Goal: Task Accomplishment & Management: Complete application form

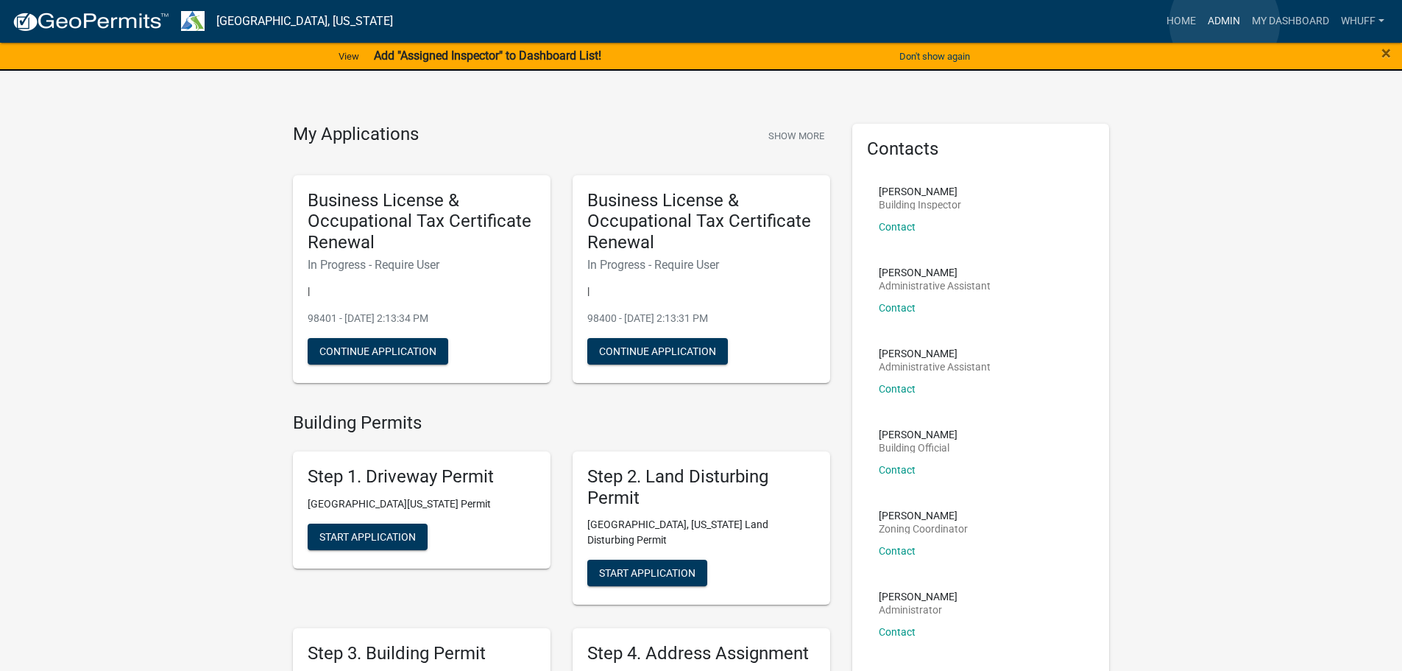
click at [1225, 23] on link "Admin" at bounding box center [1224, 21] width 44 height 28
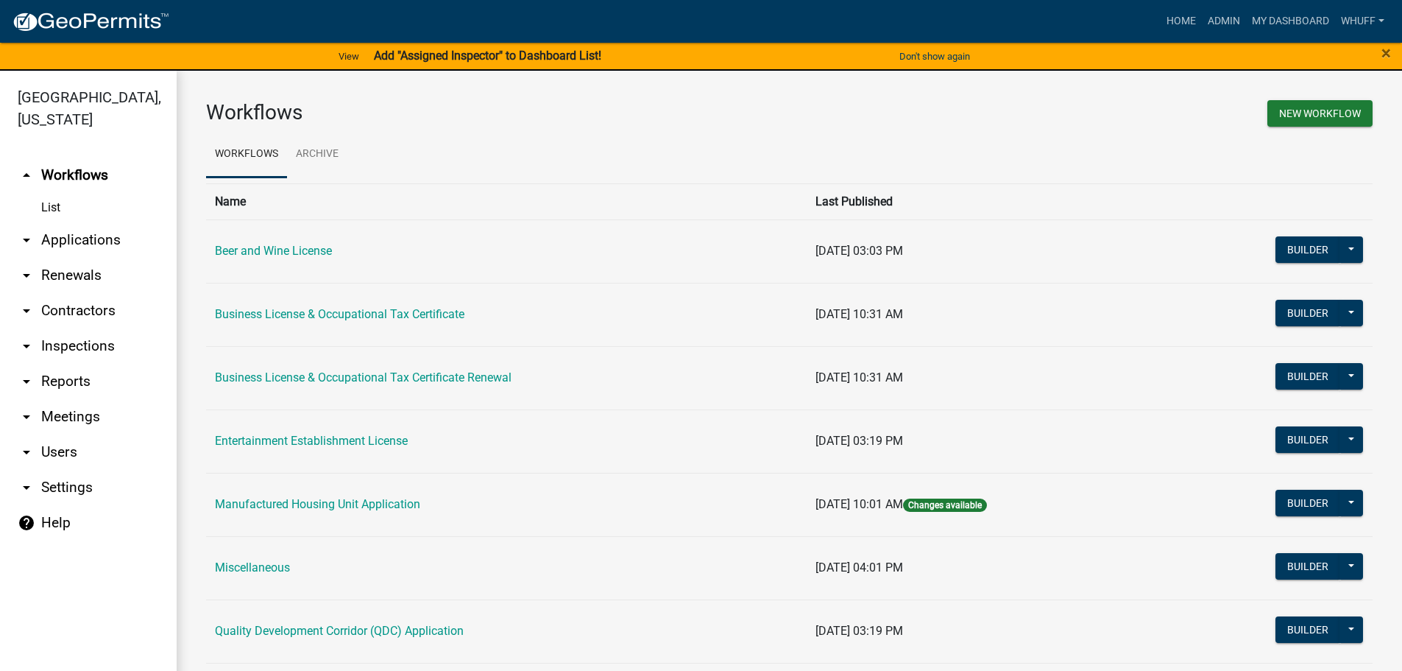
click at [102, 222] on link "arrow_drop_down Applications" at bounding box center [88, 239] width 177 height 35
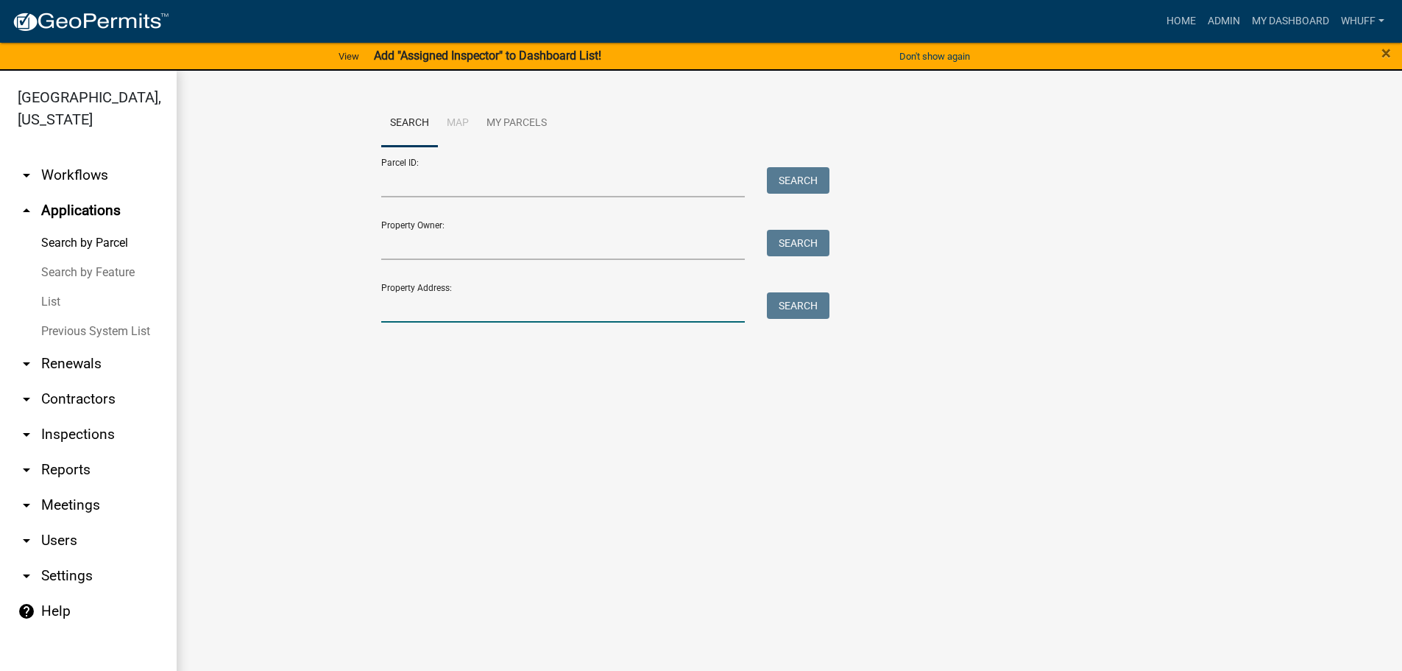
click at [512, 294] on input "Property Address:" at bounding box center [563, 307] width 364 height 30
type input "677 john Lovelace"
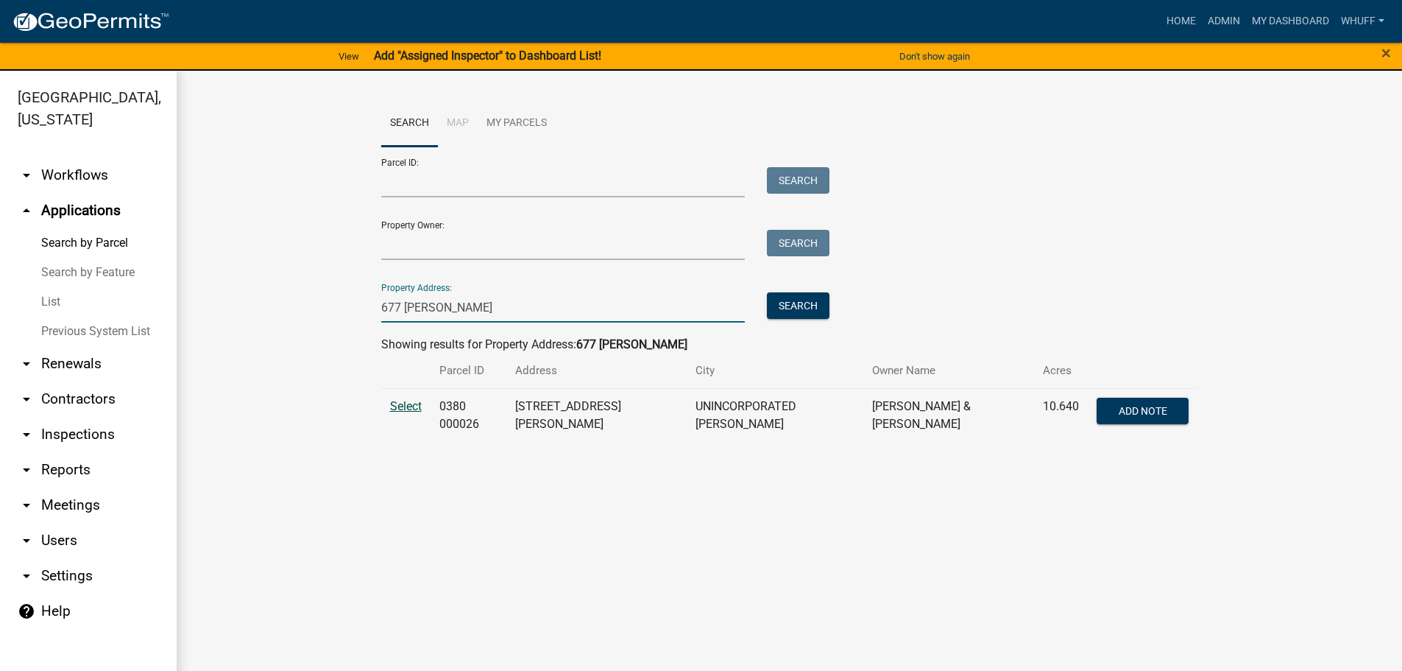
click at [404, 404] on span "Select" at bounding box center [406, 406] width 32 height 14
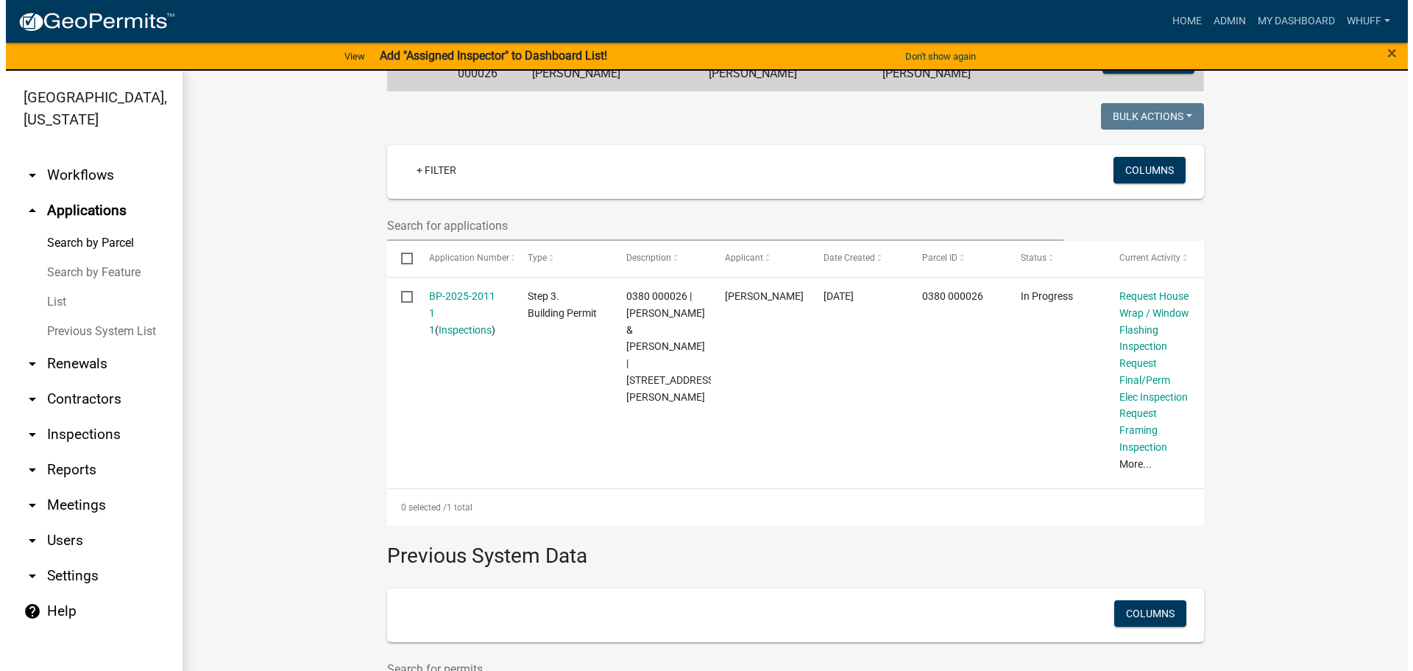
scroll to position [386, 0]
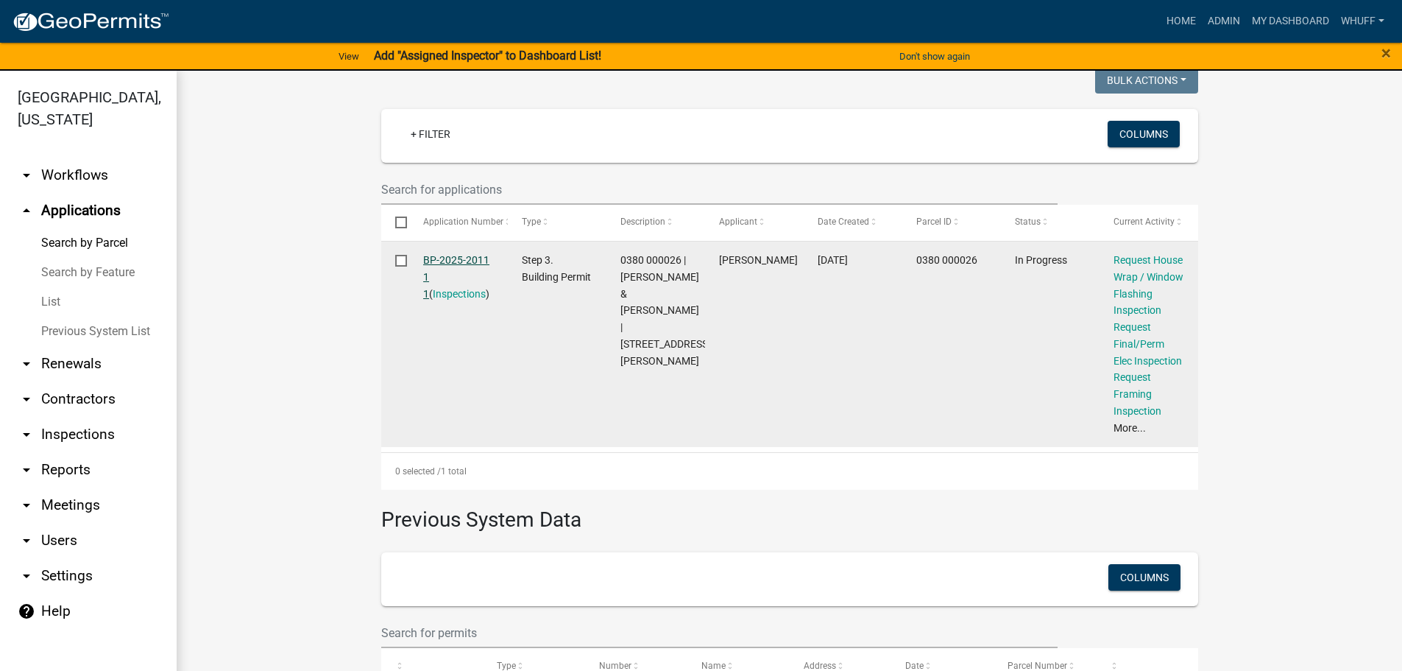
click at [451, 255] on link "BP-2025-2011 1 1" at bounding box center [456, 277] width 66 height 46
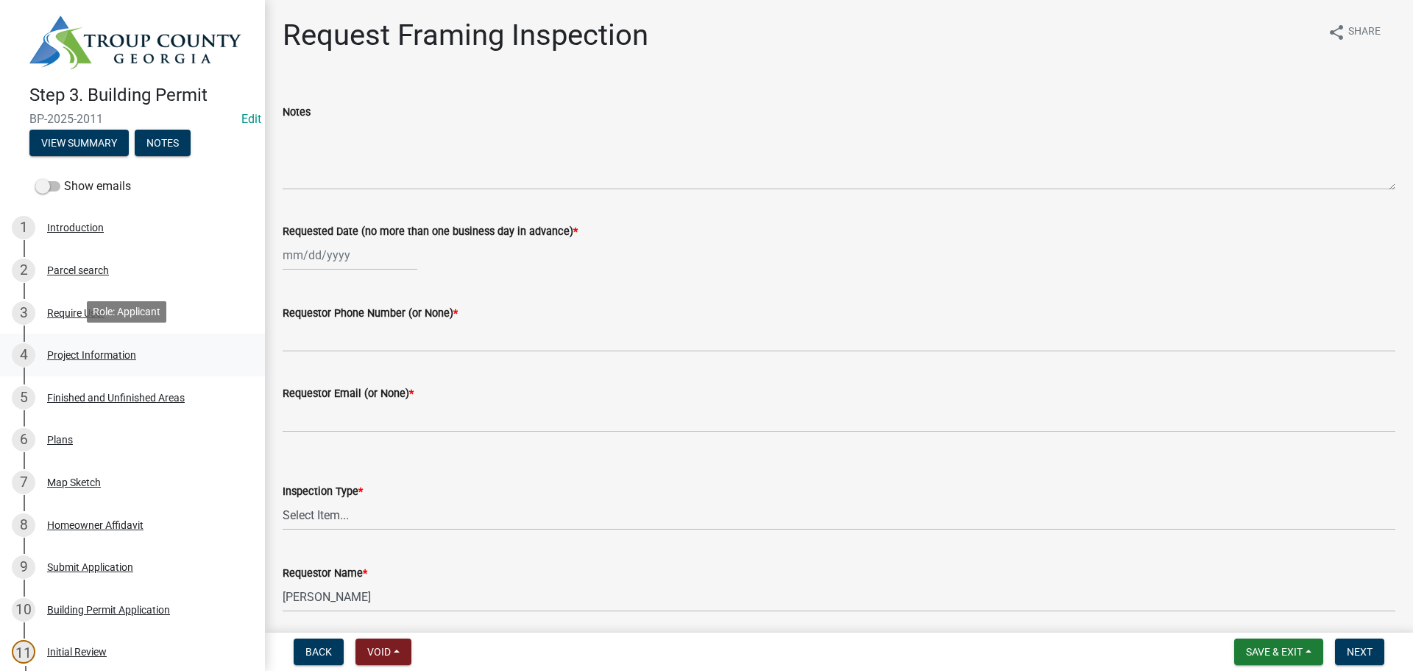
click at [85, 357] on div "Project Information" at bounding box center [91, 355] width 89 height 10
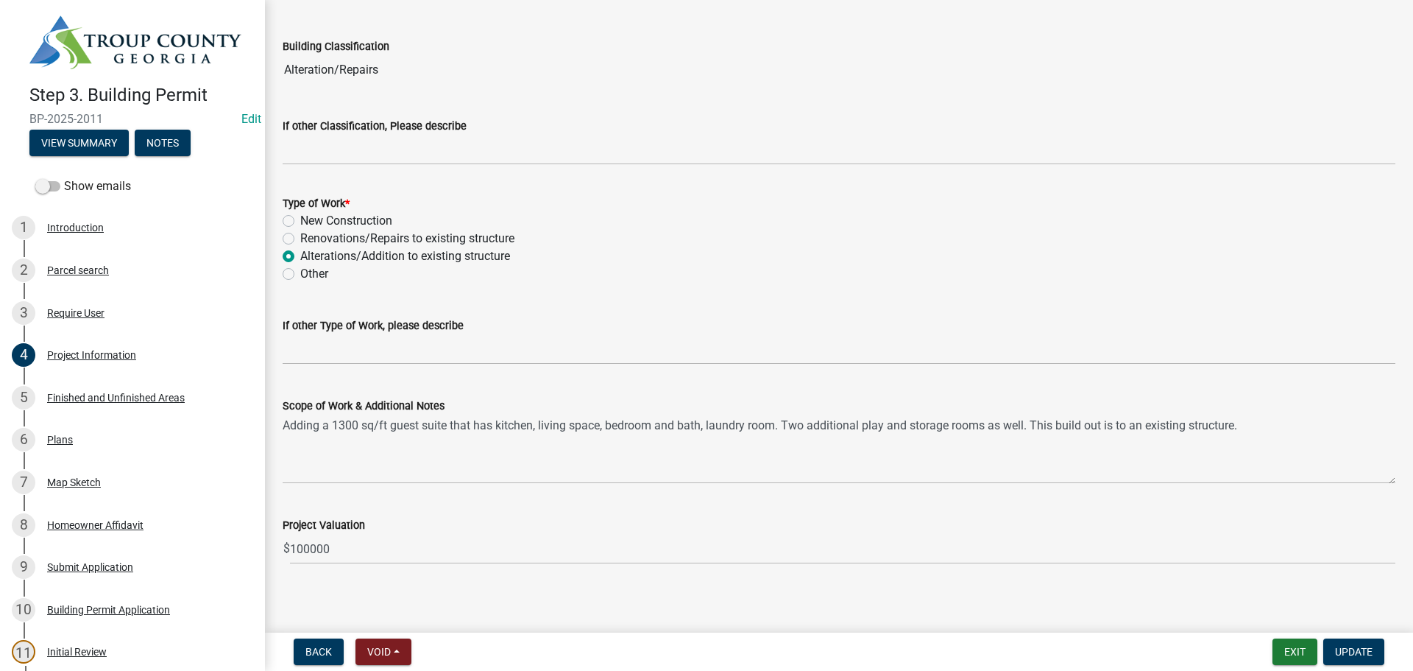
scroll to position [1154, 0]
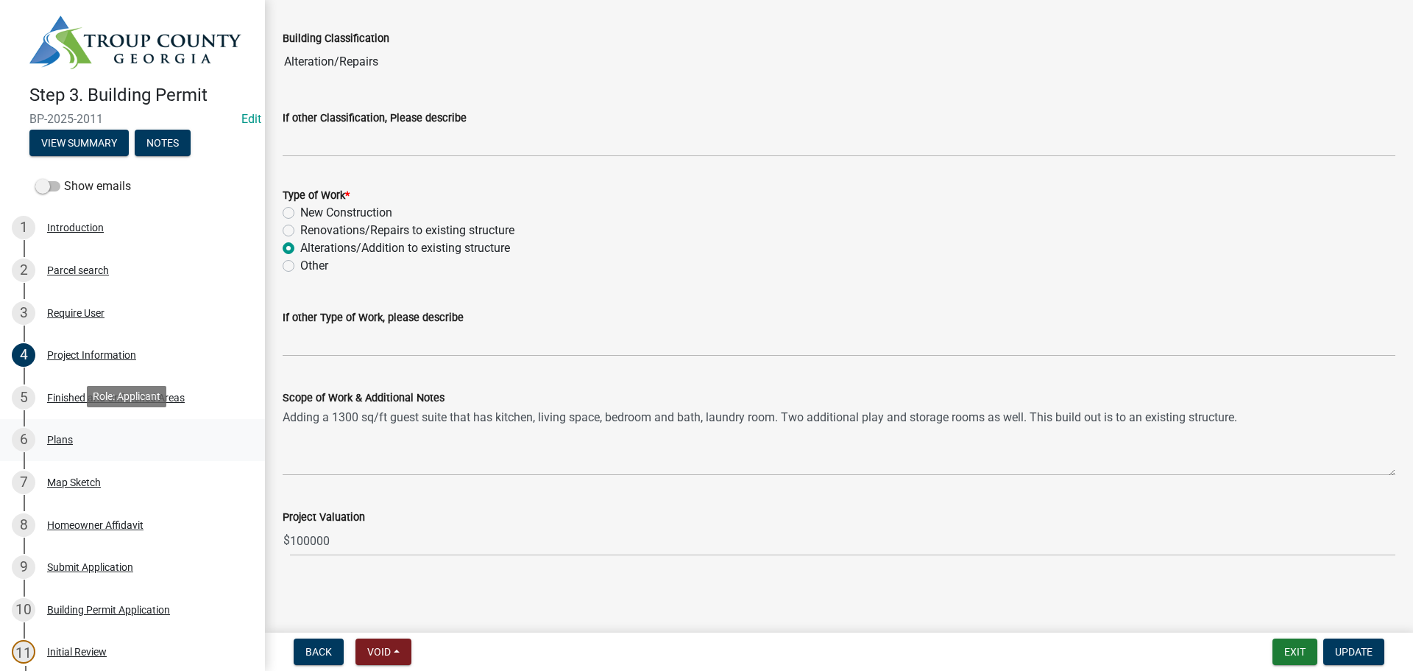
click at [40, 435] on div "6 Plans" at bounding box center [127, 440] width 230 height 24
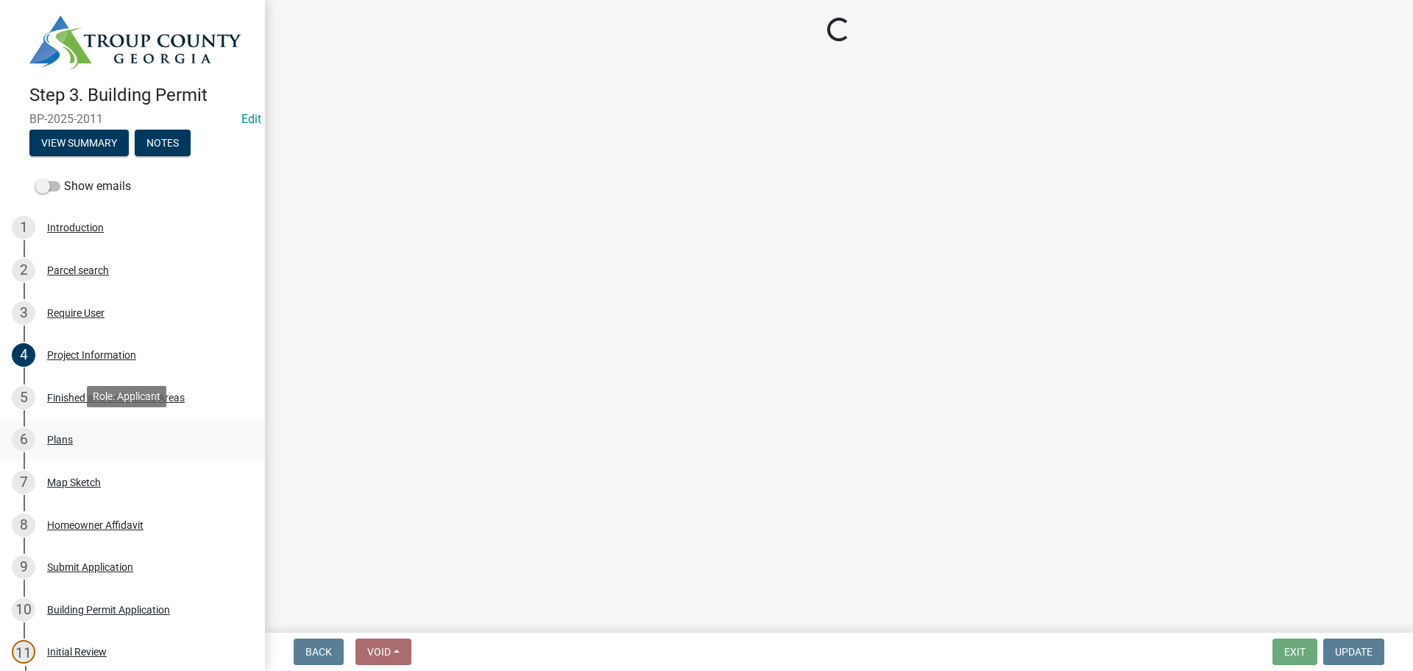
scroll to position [0, 0]
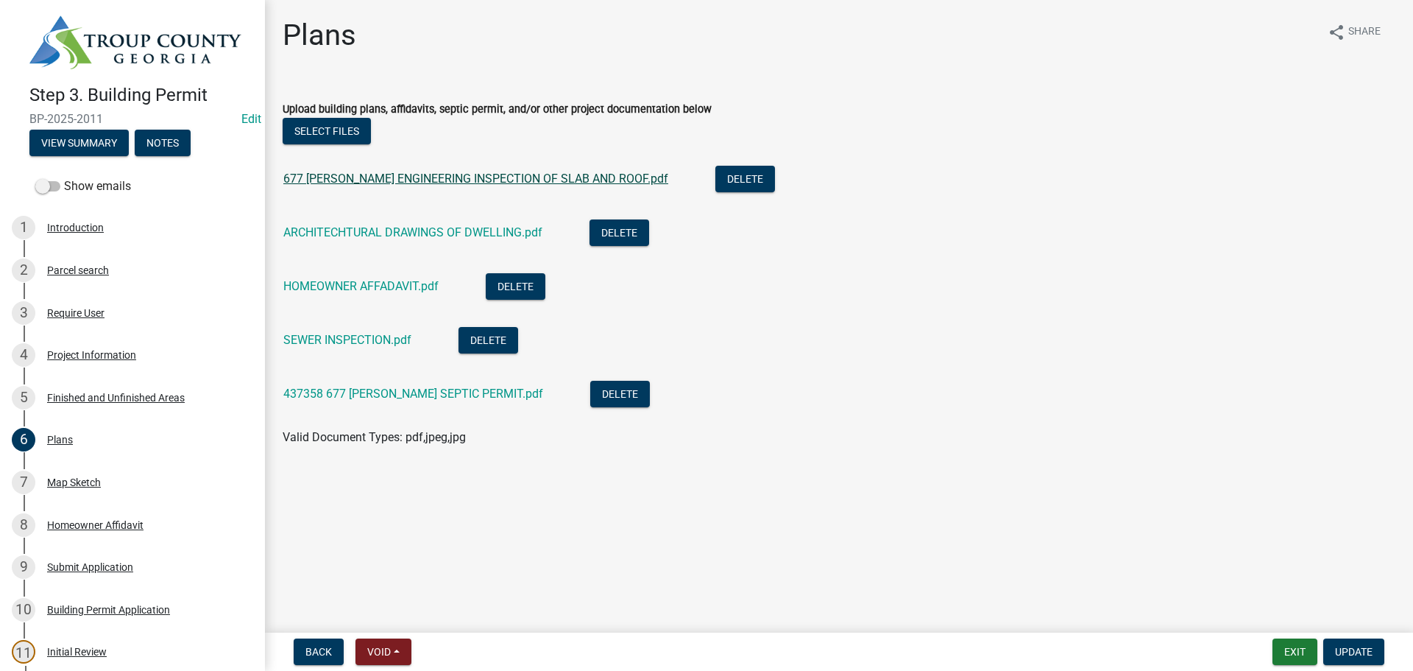
click at [403, 176] on link "677 JOHN LOVELACE ENGINEERING INSPECTION OF SLAB AND ROOF.pdf" at bounding box center [475, 179] width 385 height 14
click at [406, 227] on link "ARCHITECHTURAL DRAWINGS OF DWELLING.pdf" at bounding box center [412, 232] width 259 height 14
click at [346, 284] on link "HOMEOWNER AFFADAVIT.pdf" at bounding box center [360, 286] width 155 height 14
click at [353, 345] on link "SEWER INSPECTION.pdf" at bounding box center [347, 340] width 128 height 14
click at [384, 398] on link "437358 677 JOHN LOVELACE SEPTIC PERMIT.pdf" at bounding box center [413, 393] width 260 height 14
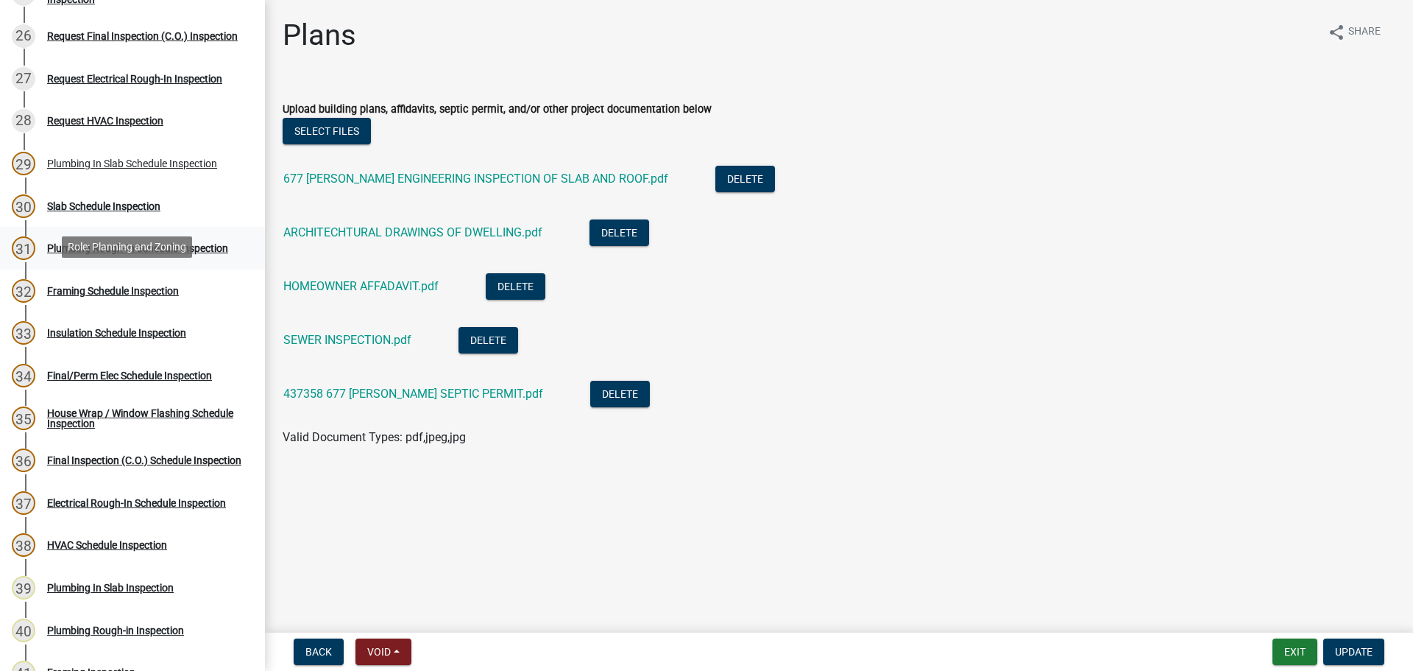
scroll to position [1325, 0]
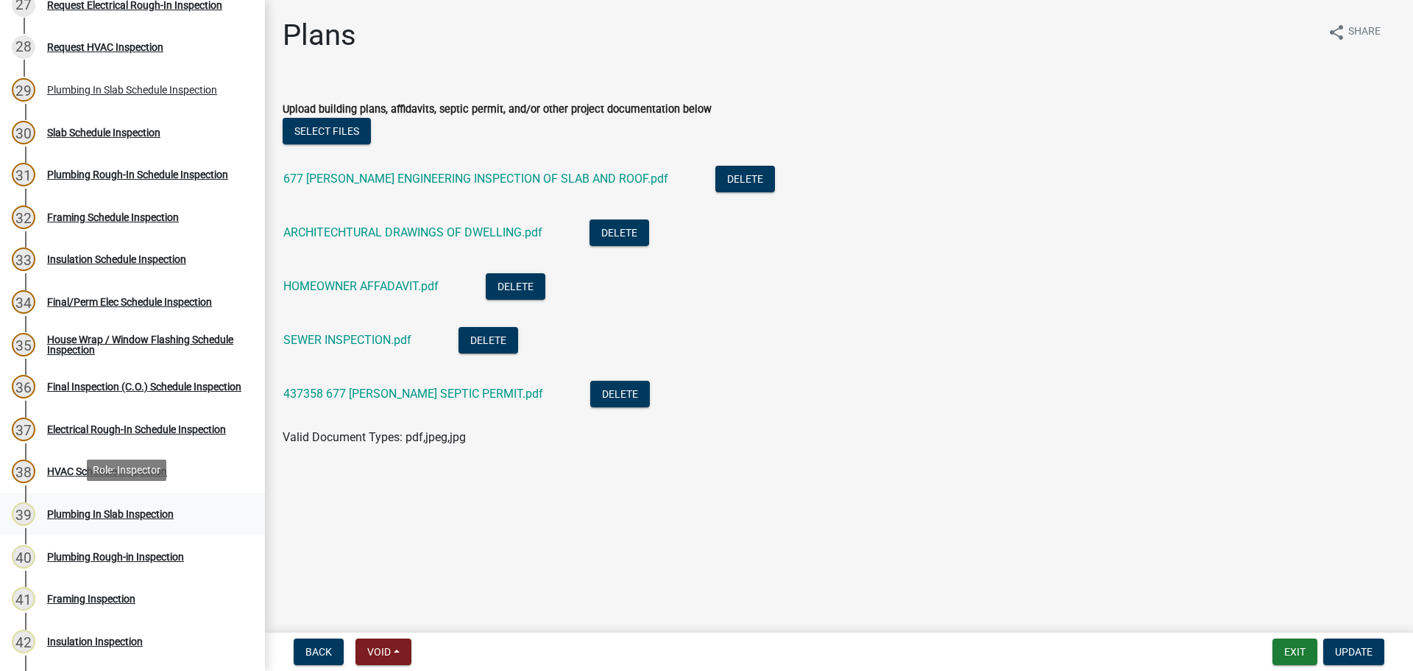
click at [133, 520] on div "39 Plumbing In Slab Inspection" at bounding box center [127, 514] width 230 height 24
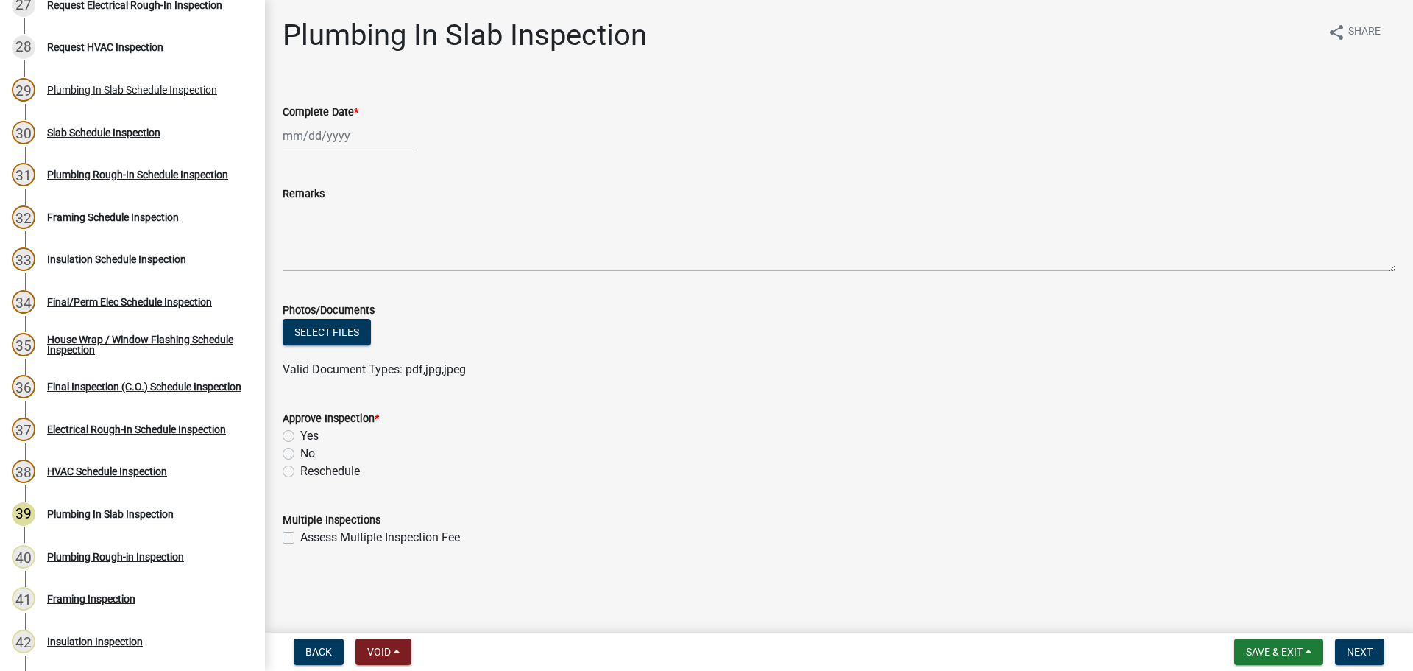
click at [326, 127] on div at bounding box center [350, 136] width 135 height 30
select select "8"
select select "2025"
click at [329, 285] on div "19" at bounding box center [321, 285] width 24 height 24
type input "[DATE]"
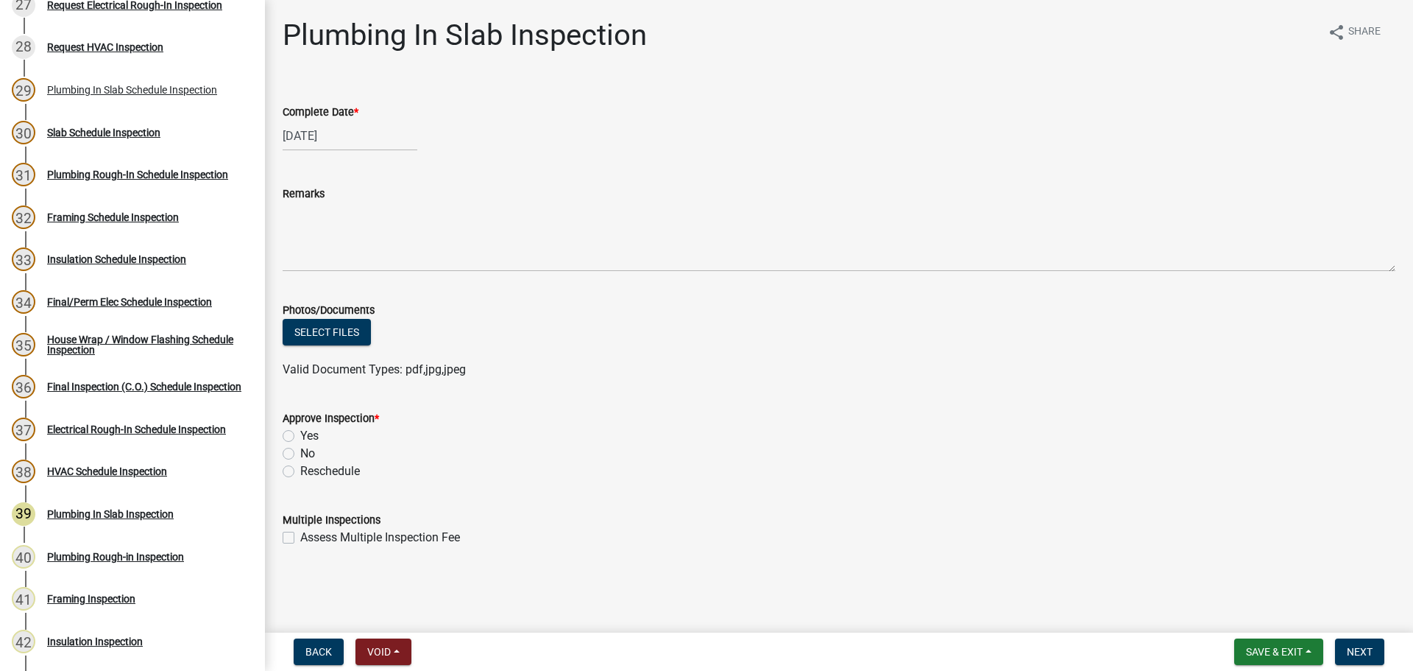
click at [300, 436] on label "Yes" at bounding box center [309, 436] width 18 height 18
click at [300, 436] on input "Yes" at bounding box center [305, 432] width 10 height 10
radio input "true"
drag, startPoint x: 713, startPoint y: 443, endPoint x: 1193, endPoint y: 521, distance: 487.0
click at [724, 444] on div "Yes" at bounding box center [839, 436] width 1113 height 18
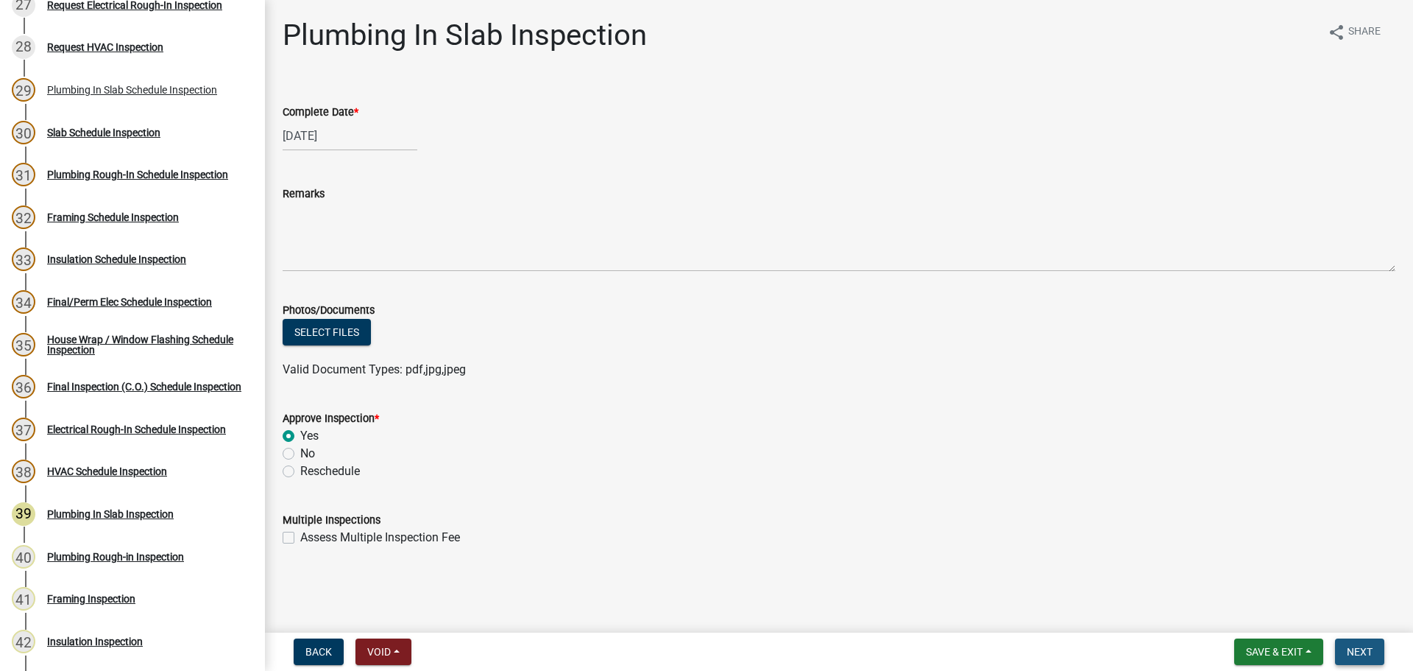
click at [1368, 655] on span "Next" at bounding box center [1360, 652] width 26 height 12
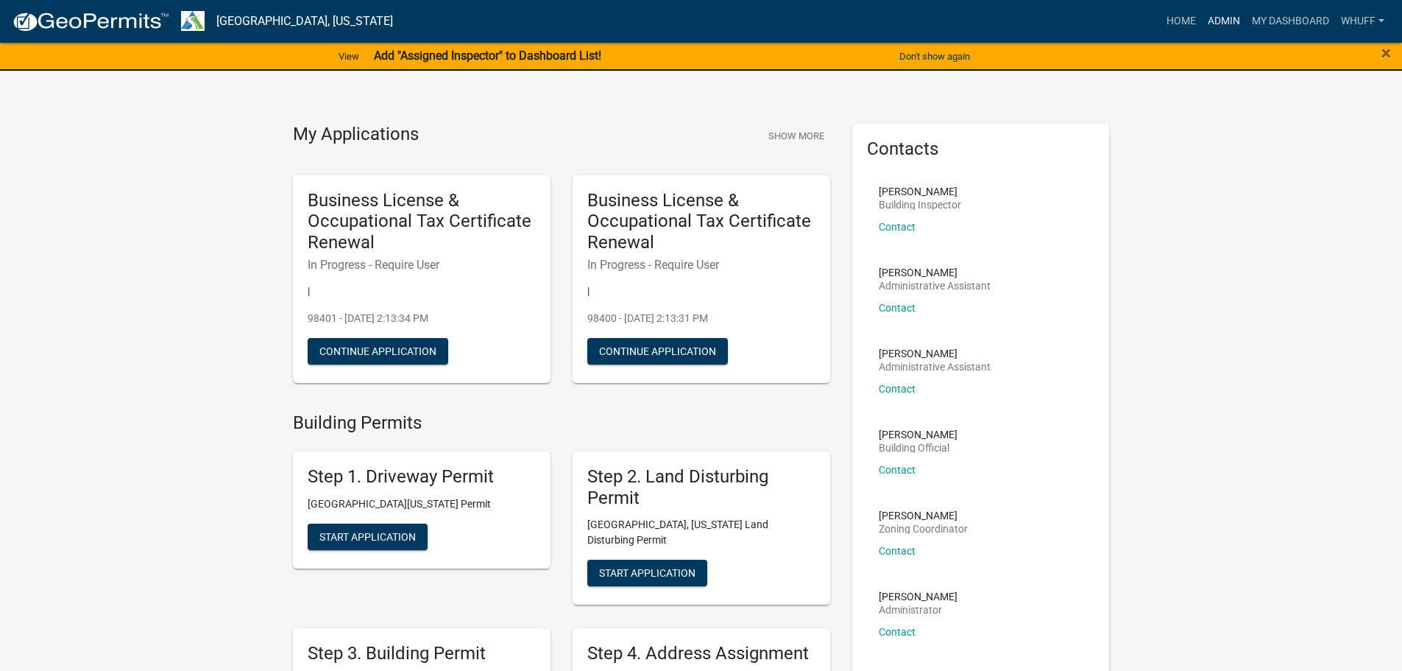
click at [1231, 21] on link "Admin" at bounding box center [1224, 21] width 44 height 28
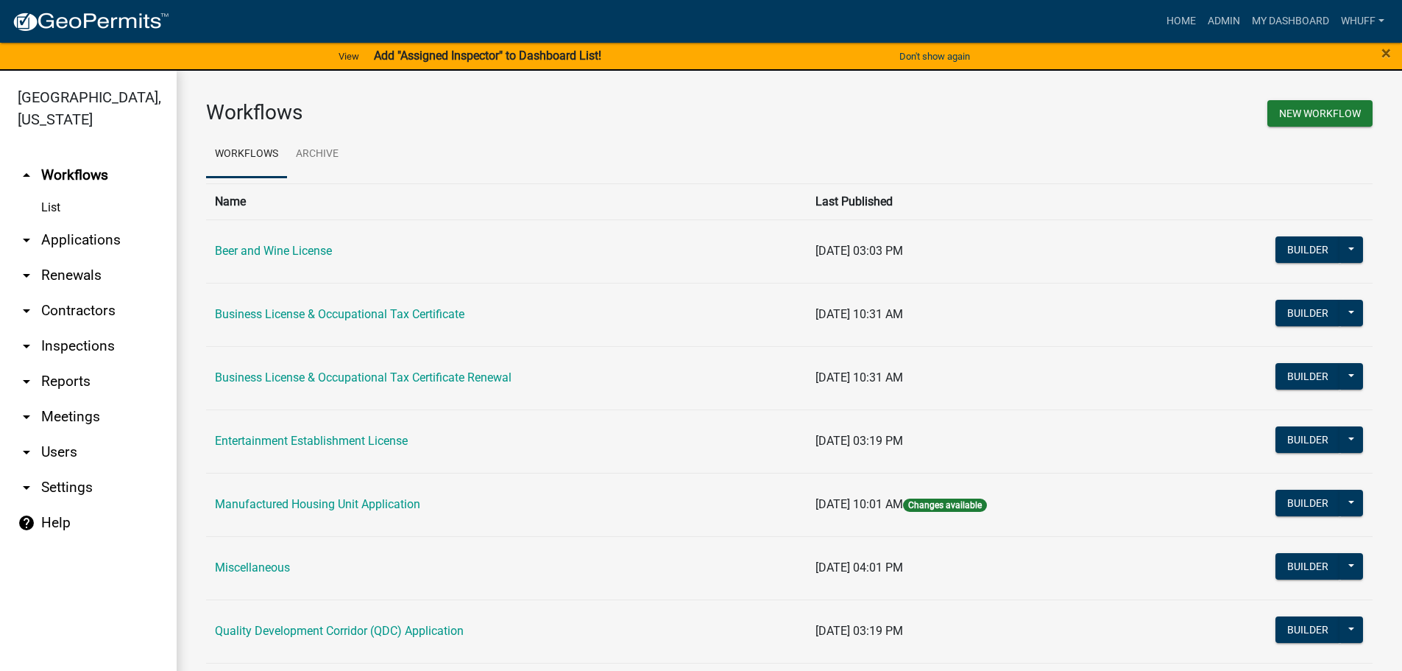
click at [73, 225] on link "arrow_drop_down Applications" at bounding box center [88, 239] width 177 height 35
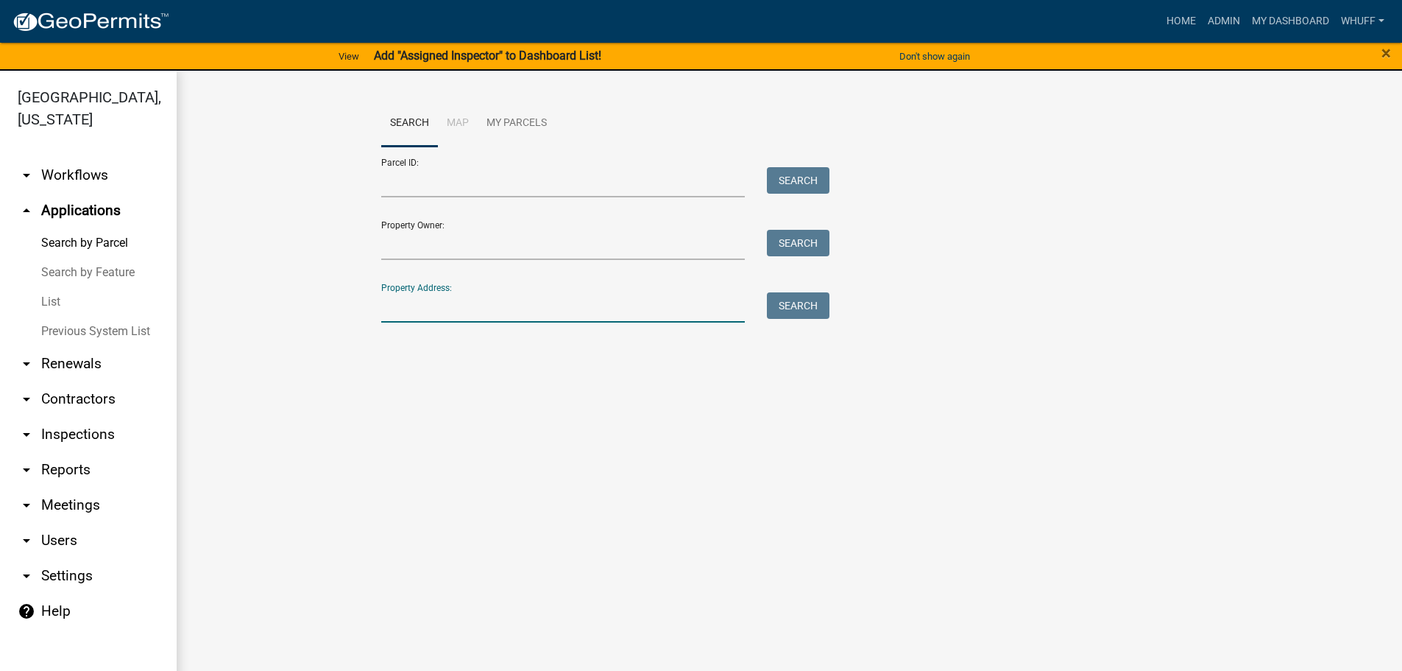
click at [497, 302] on input "Property Address:" at bounding box center [563, 307] width 364 height 30
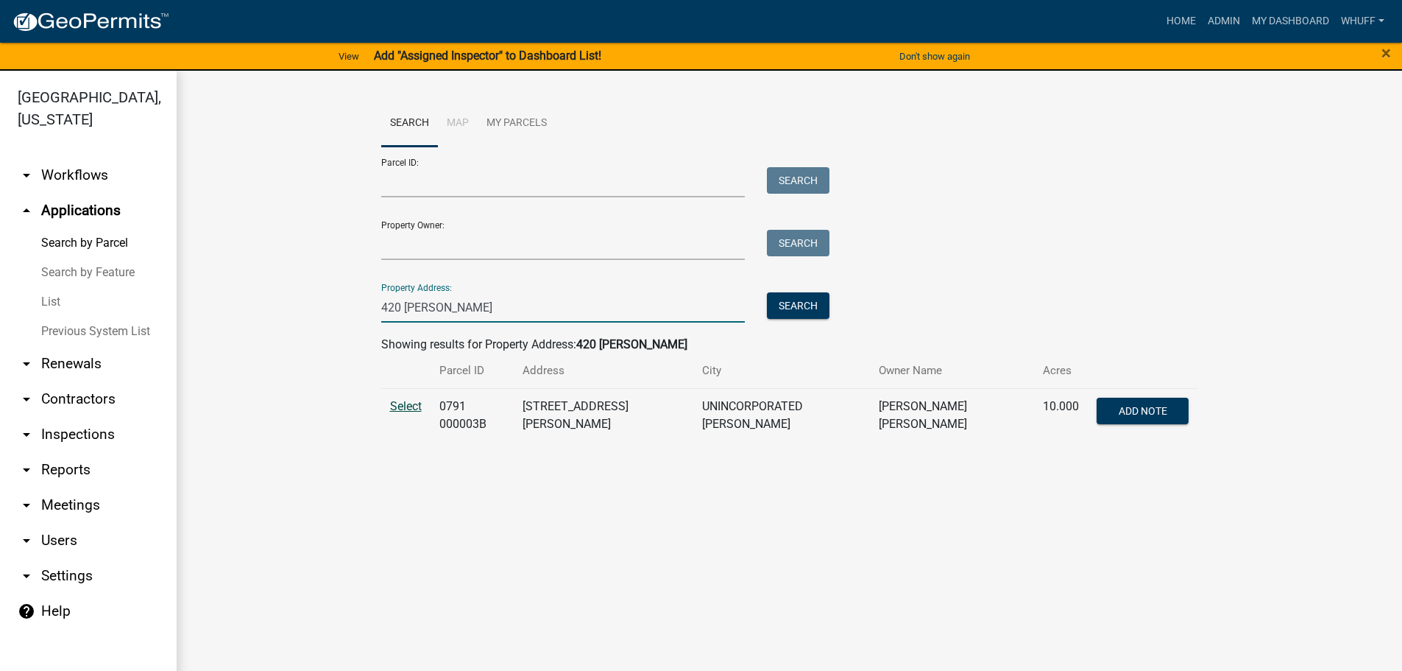
type input "420 Hudson"
click at [409, 402] on span "Select" at bounding box center [406, 406] width 32 height 14
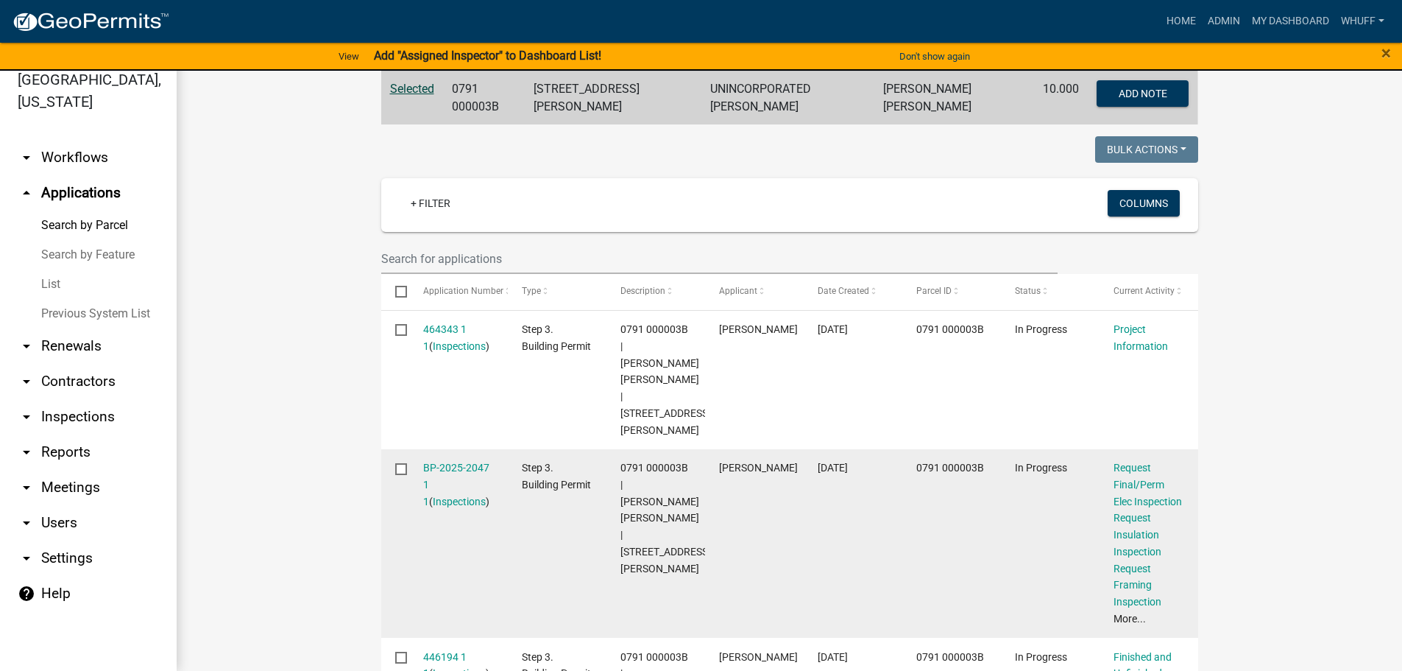
scroll to position [294, 0]
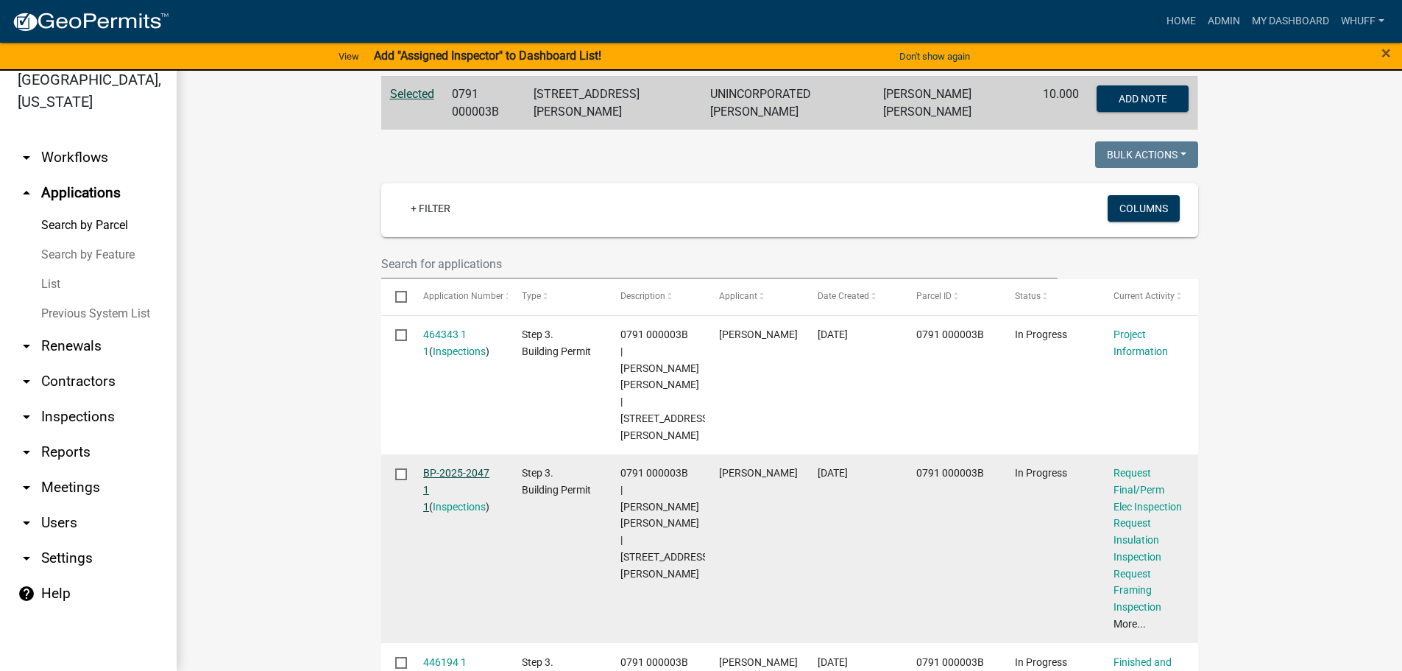
click at [443, 467] on link "BP-2025-2047 1 1" at bounding box center [456, 490] width 66 height 46
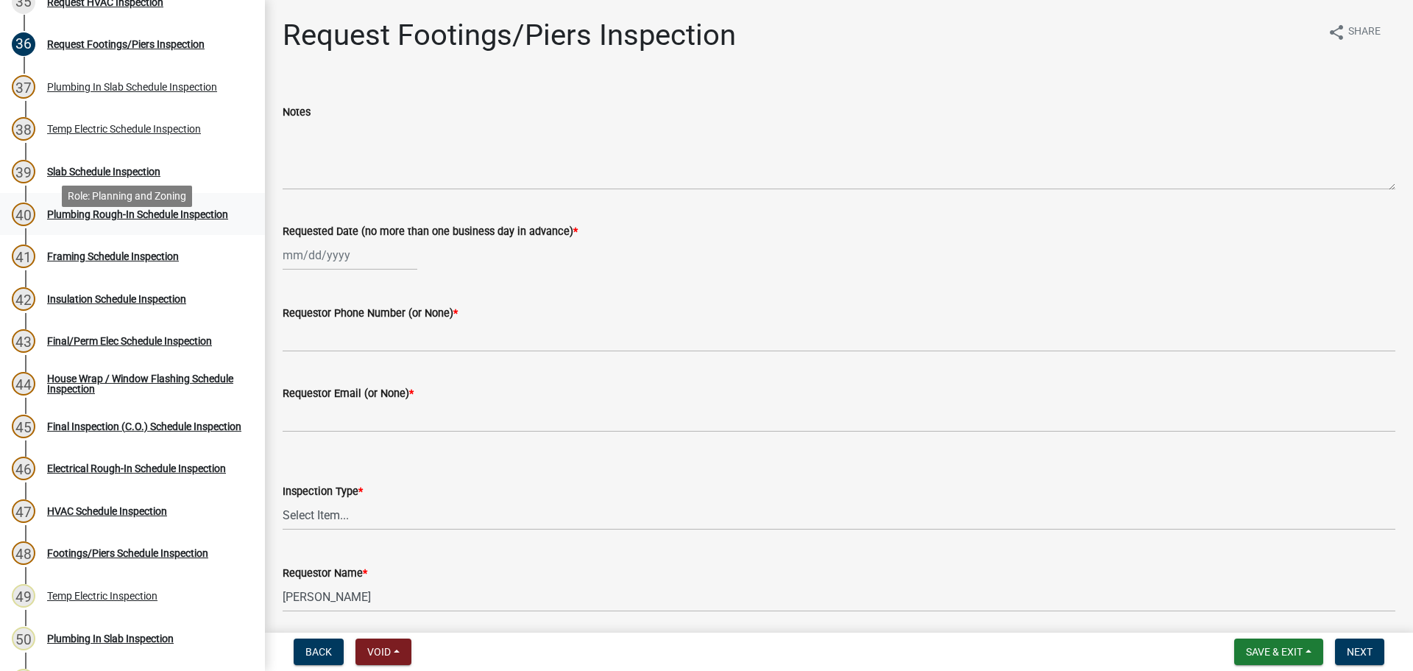
scroll to position [1693, 0]
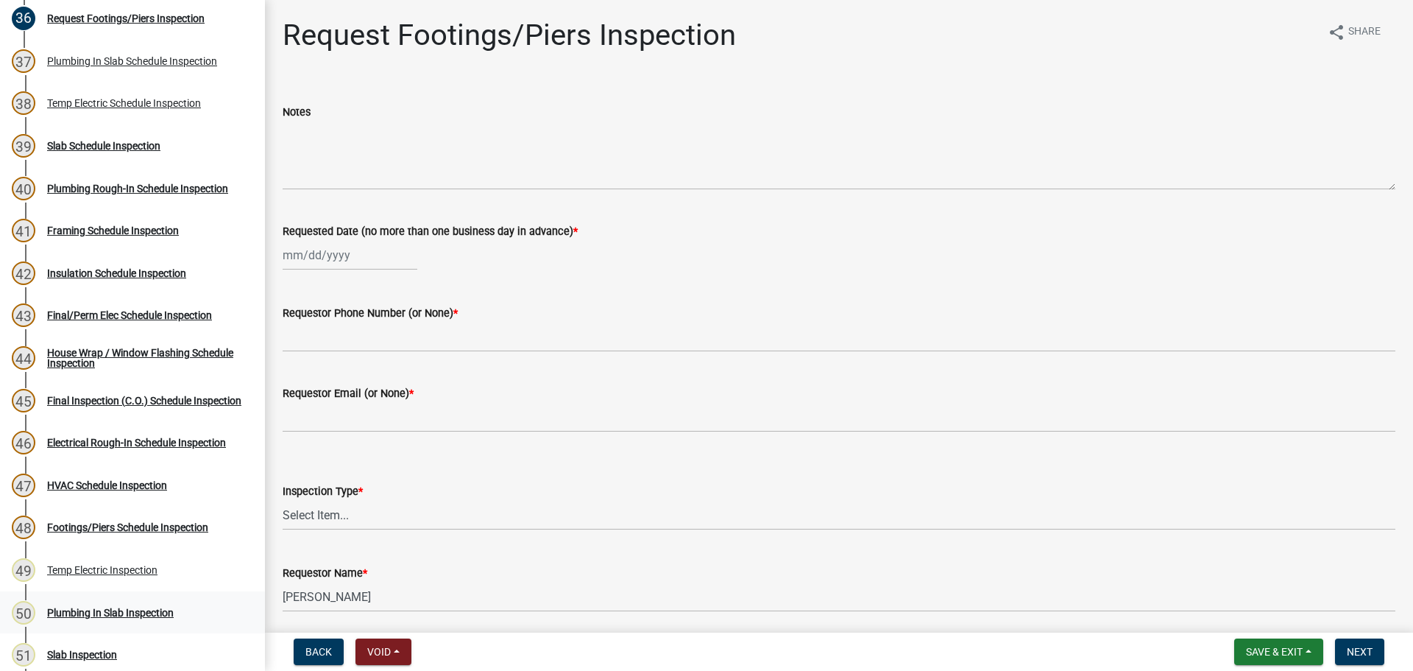
click at [149, 607] on div "Plumbing In Slab Inspection" at bounding box center [110, 612] width 127 height 10
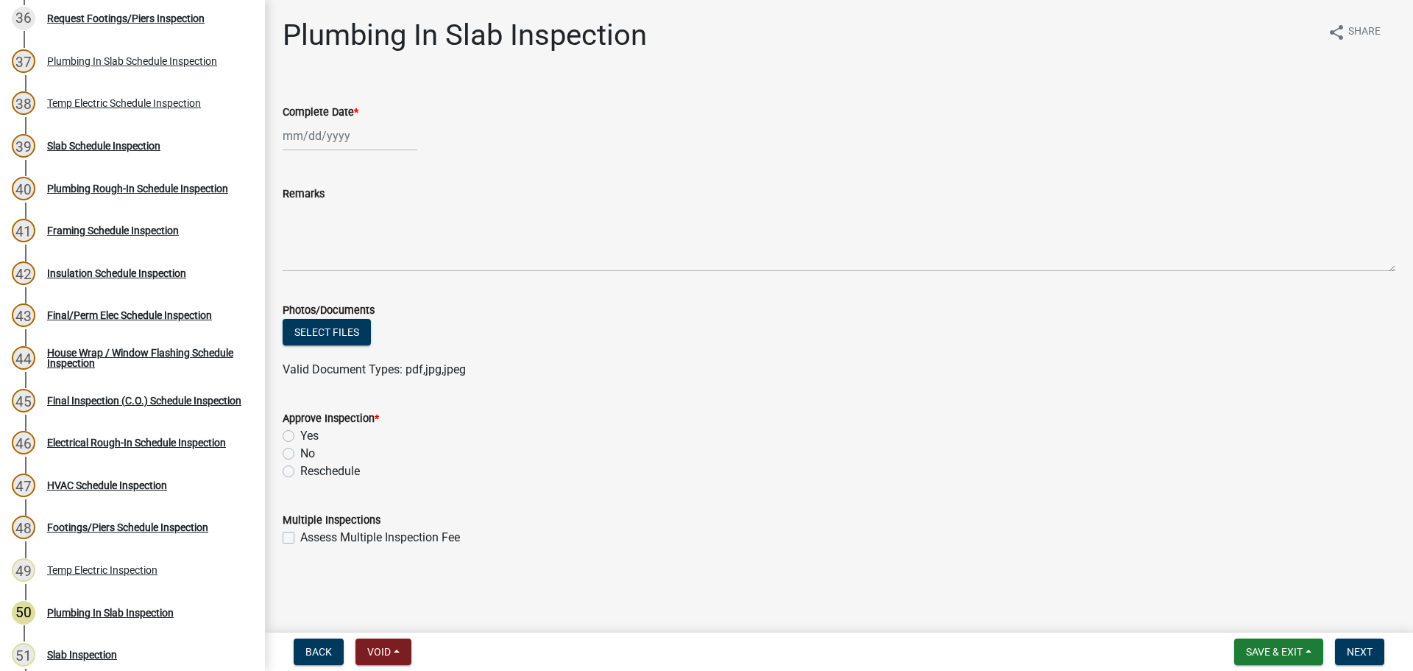
click at [321, 132] on div at bounding box center [350, 136] width 135 height 30
select select "8"
select select "2025"
click at [321, 284] on div "19" at bounding box center [321, 285] width 24 height 24
type input "[DATE]"
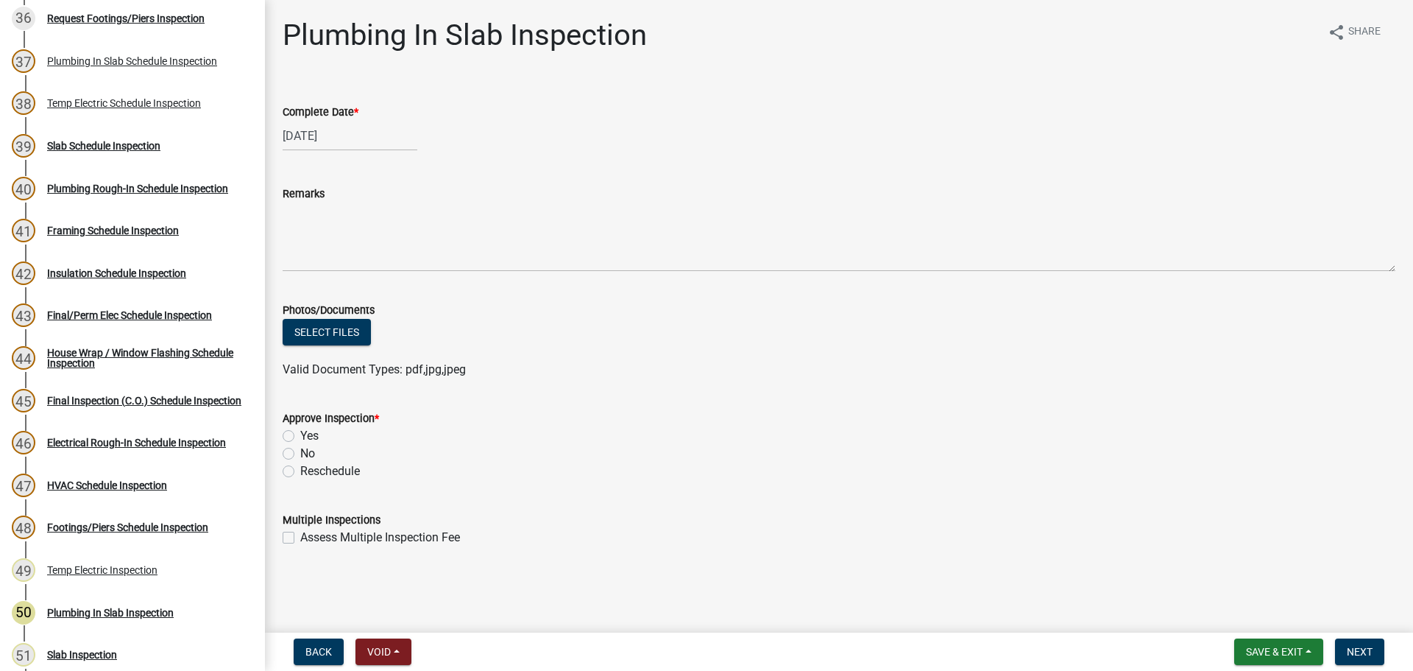
click at [308, 430] on label "Yes" at bounding box center [309, 436] width 18 height 18
click at [308, 430] on input "Yes" at bounding box center [305, 432] width 10 height 10
radio input "true"
click at [810, 413] on div "Approve Inspection *" at bounding box center [839, 418] width 1113 height 18
click at [1027, 412] on div "Approve Inspection *" at bounding box center [839, 418] width 1113 height 18
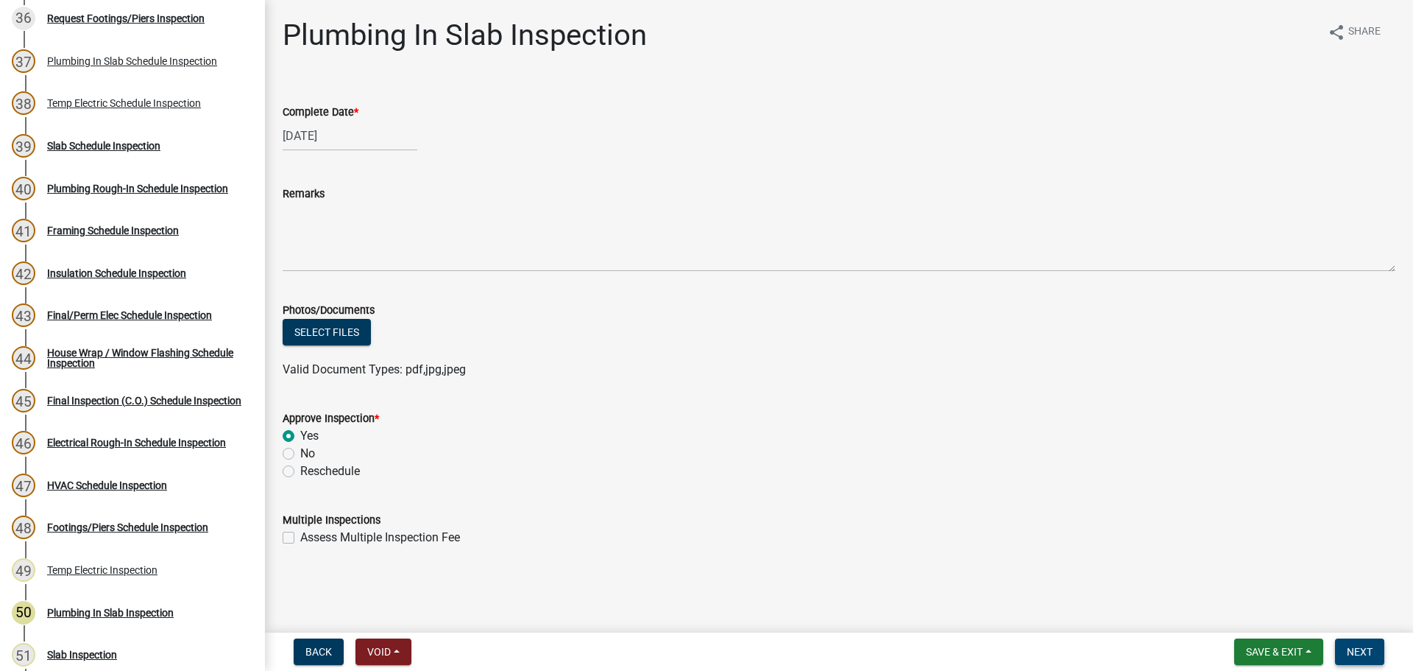
click at [1361, 648] on span "Next" at bounding box center [1360, 652] width 26 height 12
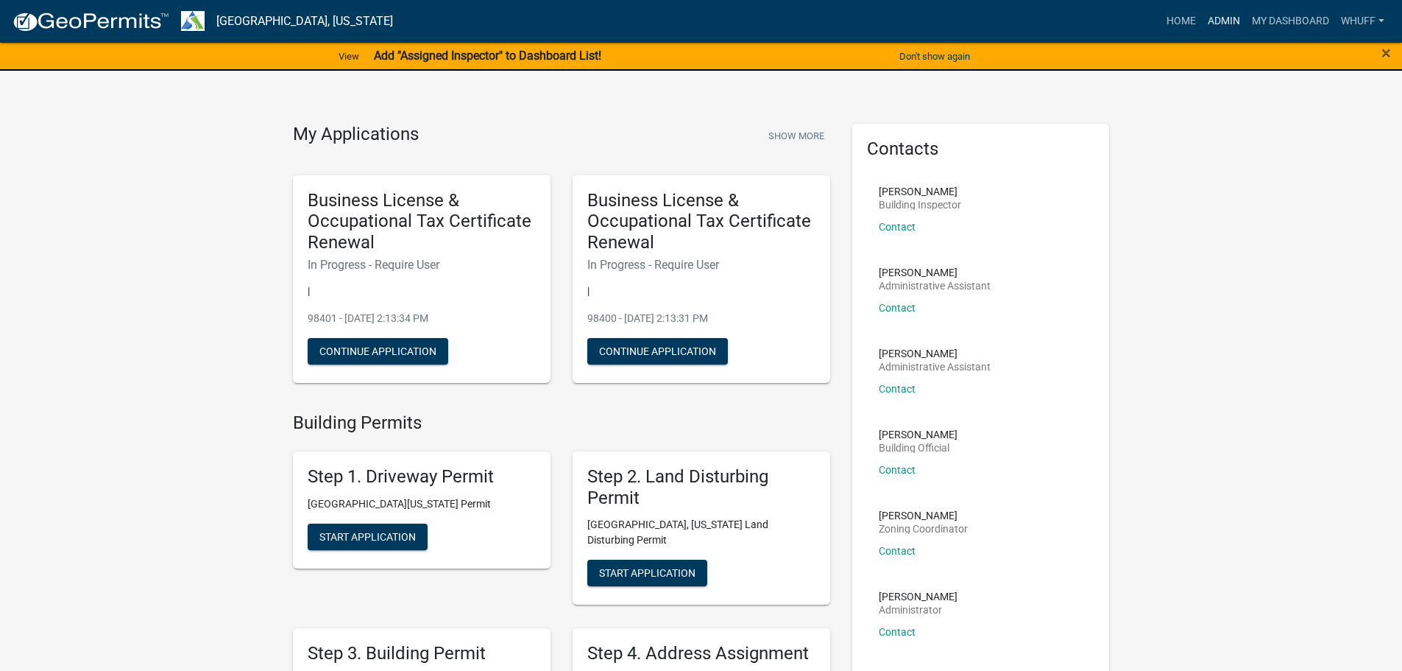
click at [1207, 19] on link "Admin" at bounding box center [1224, 21] width 44 height 28
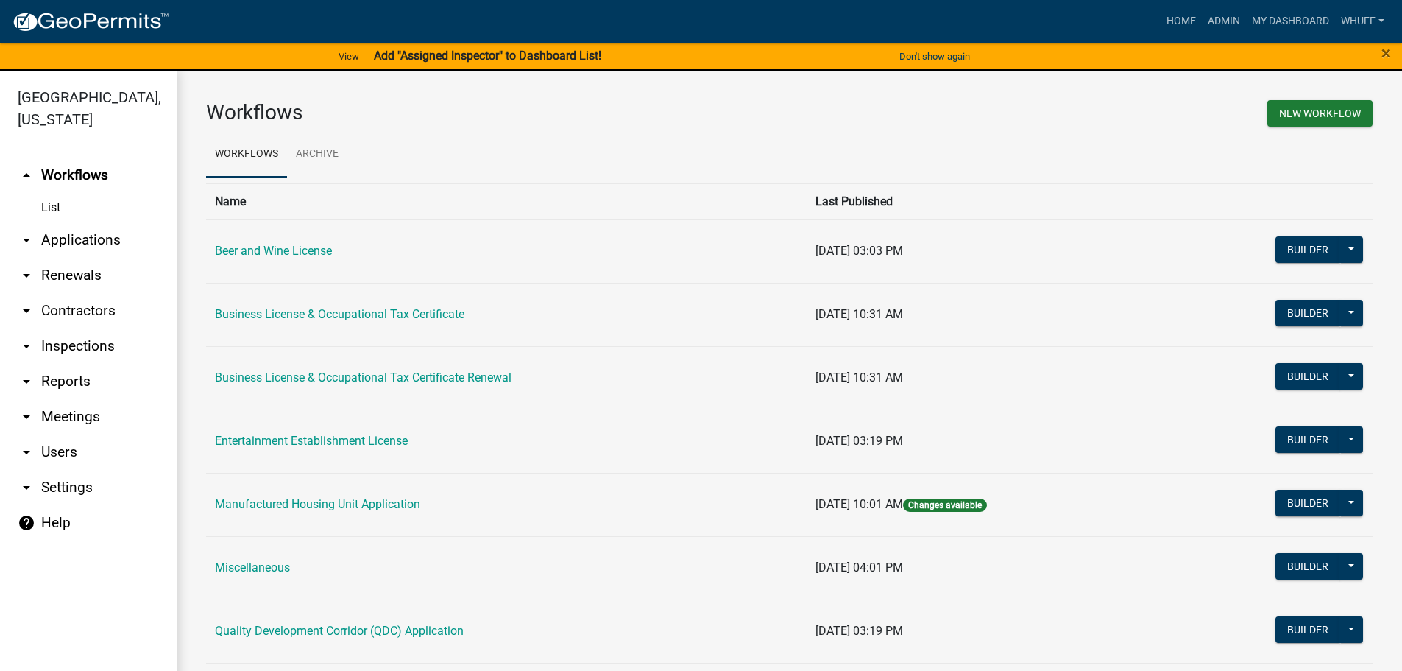
click at [100, 222] on link "arrow_drop_down Applications" at bounding box center [88, 239] width 177 height 35
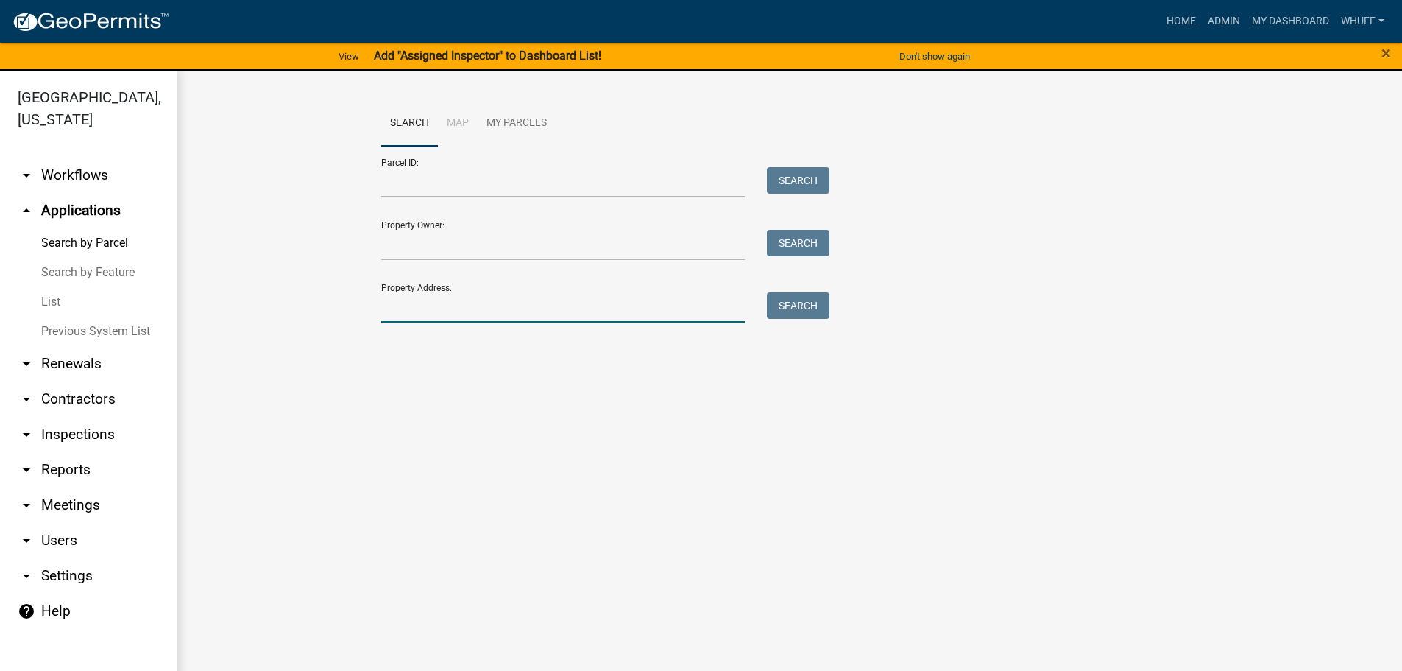
click at [439, 297] on input "Property Address:" at bounding box center [563, 307] width 364 height 30
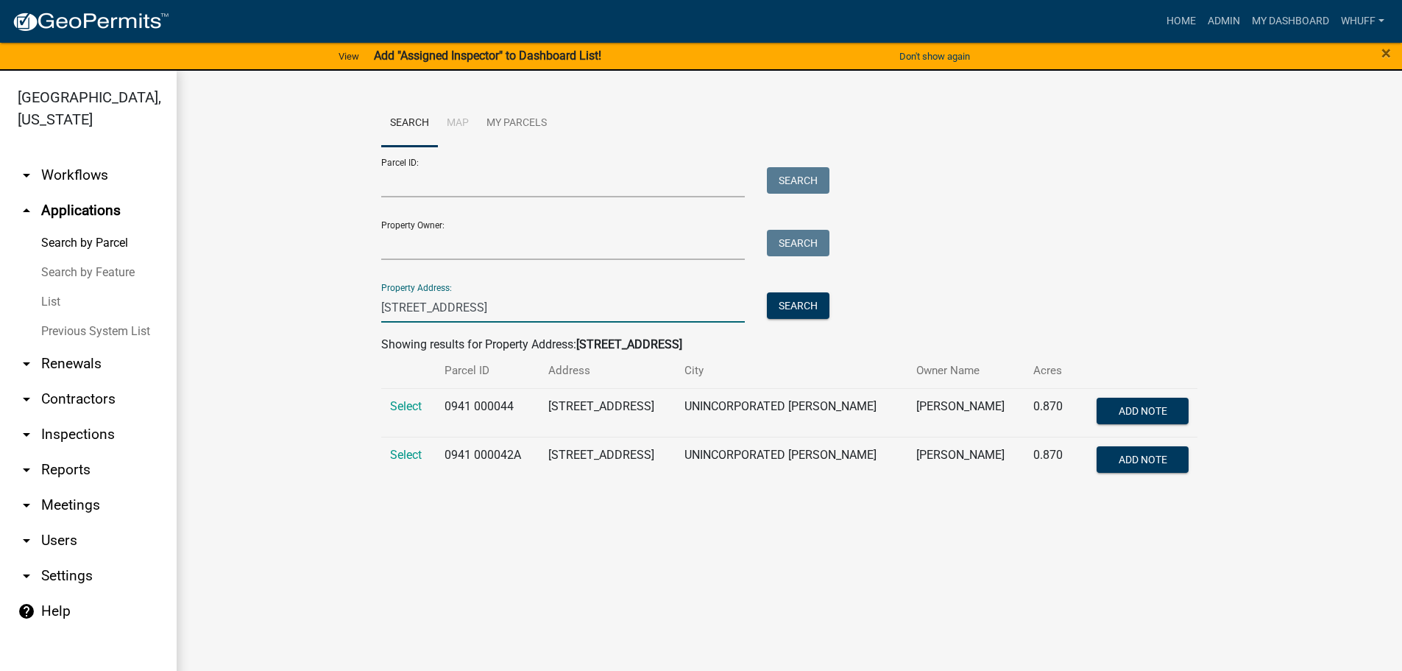
type input "7710 West Point"
click at [1039, 297] on div "Parcel ID: Search Property Owner: Search Property Address: 7710 West Point Sear…" at bounding box center [789, 234] width 817 height 176
click at [388, 402] on td "Select" at bounding box center [408, 412] width 54 height 49
click at [393, 402] on span "Select" at bounding box center [406, 406] width 32 height 14
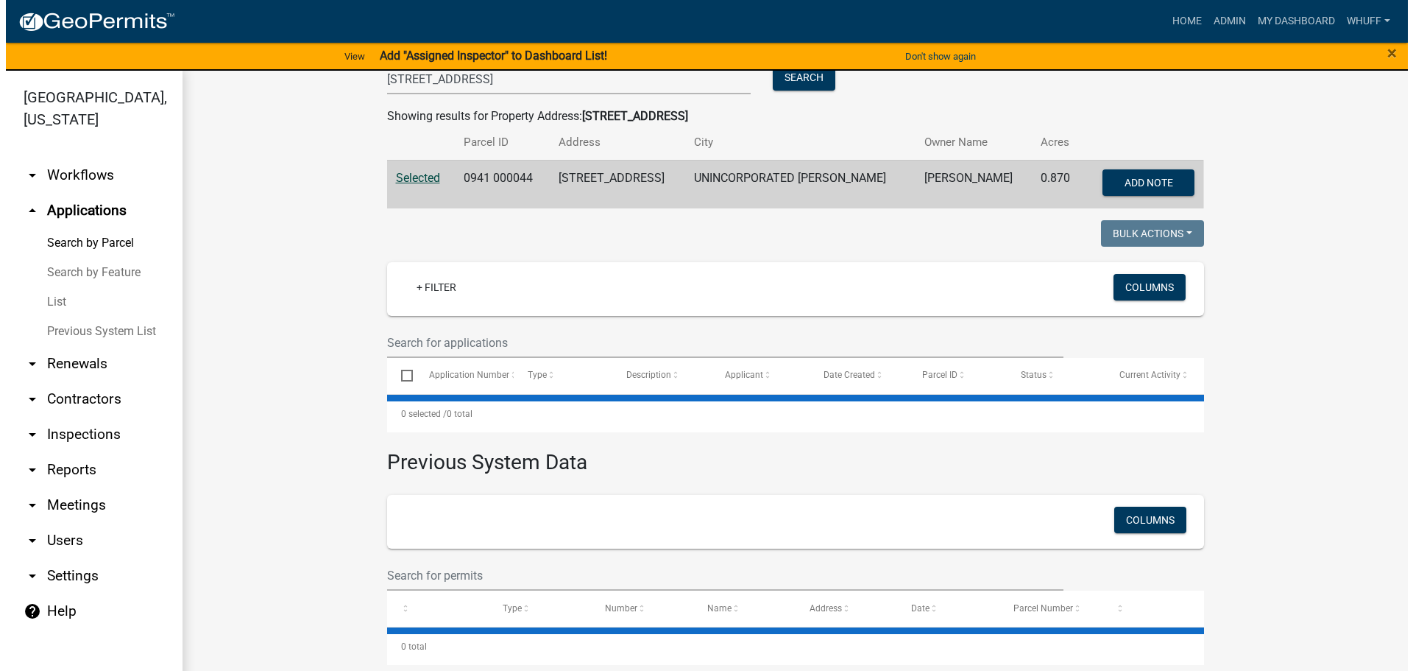
scroll to position [234, 0]
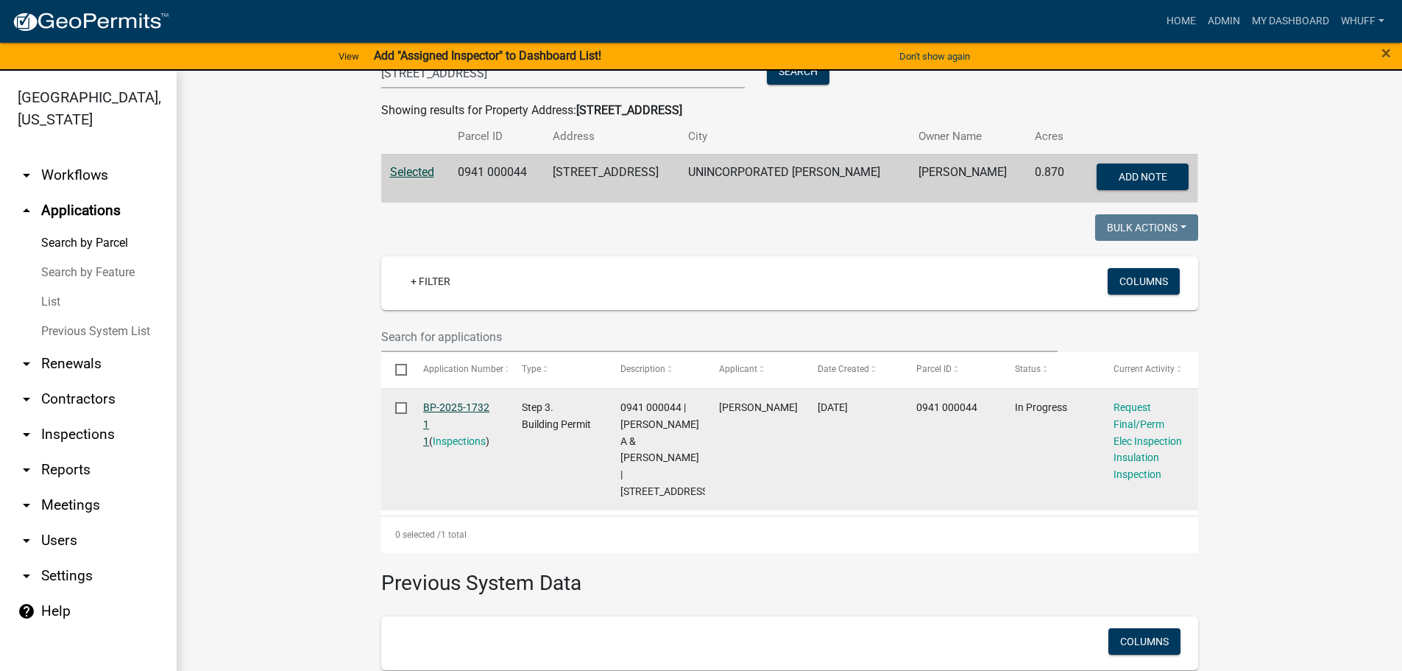
click at [444, 406] on link "BP-2025-1732 1 1" at bounding box center [456, 424] width 66 height 46
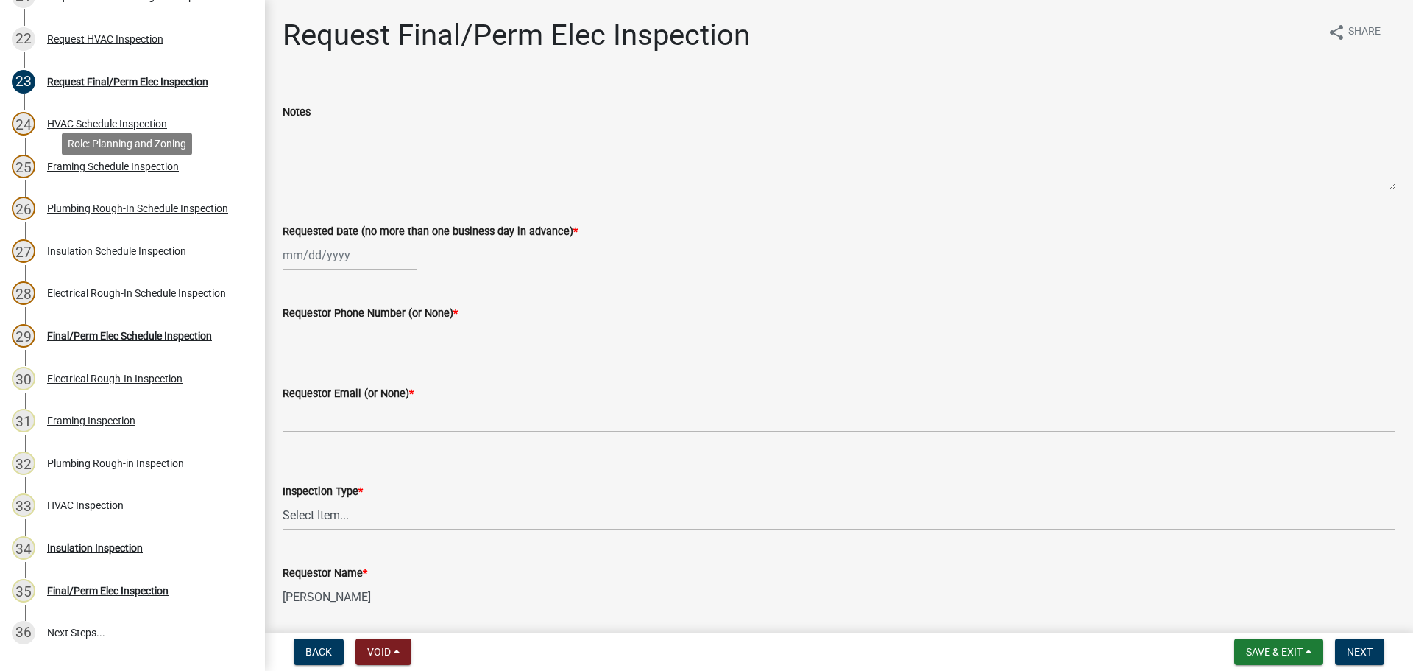
scroll to position [1104, 0]
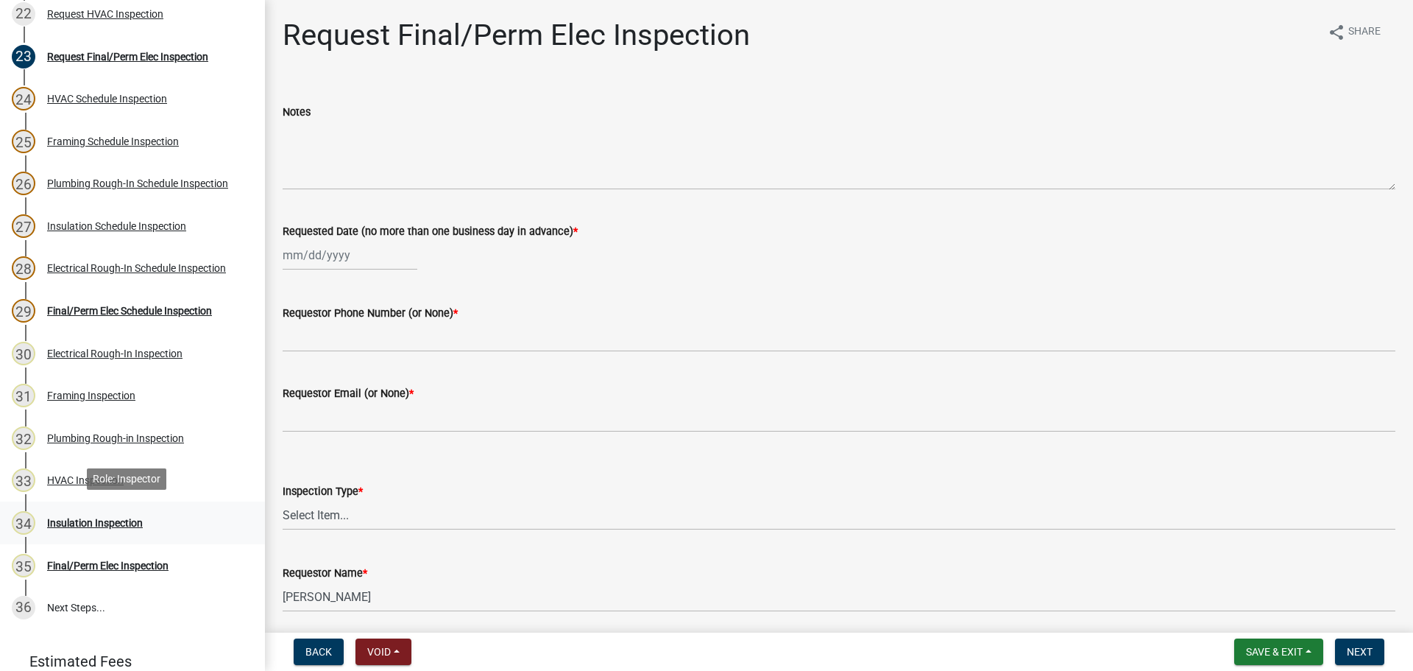
click at [105, 524] on div "Insulation Inspection" at bounding box center [95, 523] width 96 height 10
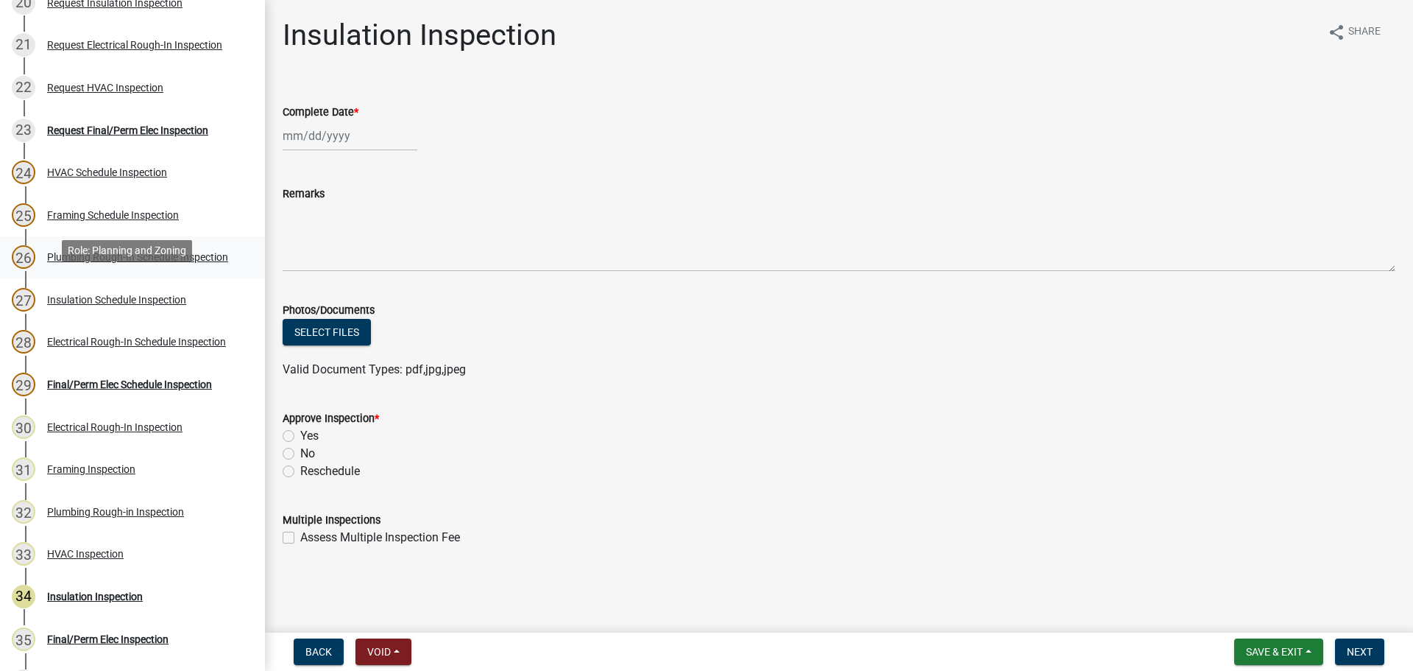
scroll to position [957, 0]
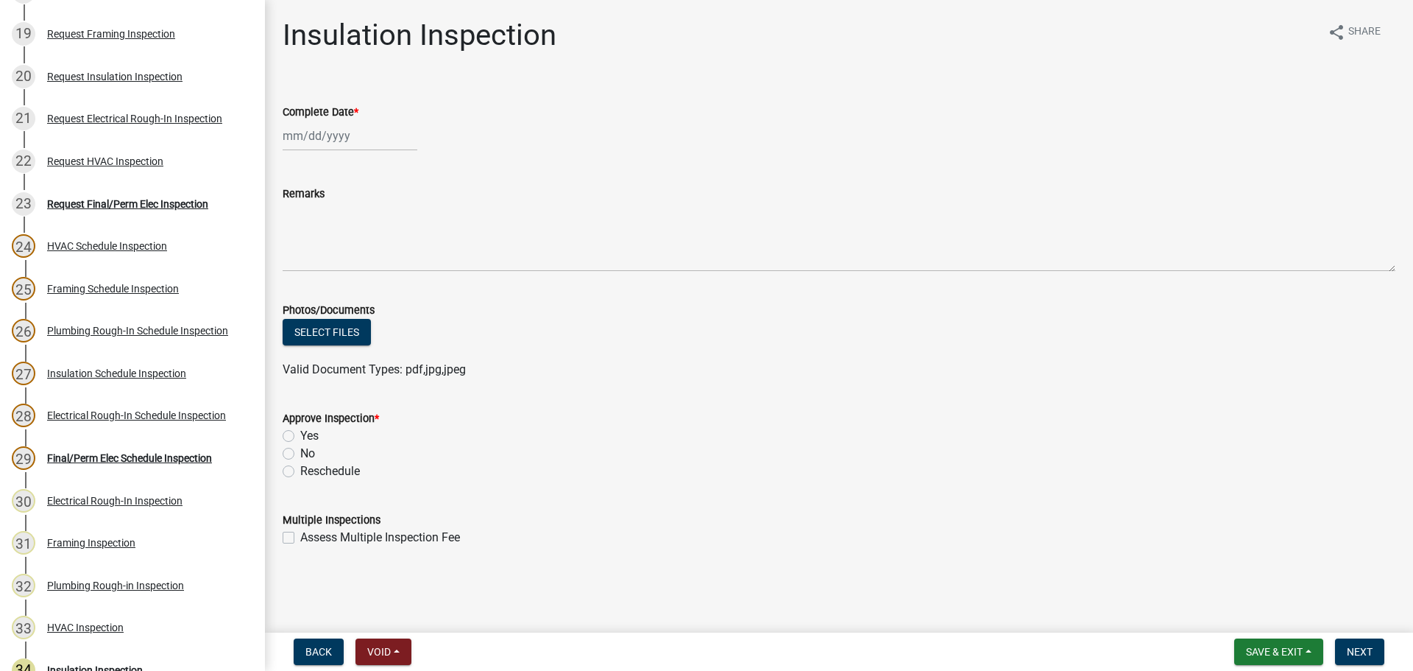
select select "8"
select select "2025"
click at [314, 131] on div "[PERSON_NAME] Feb Mar Apr [PERSON_NAME][DATE] Oct Nov [DATE] 1526 1527 1528 152…" at bounding box center [350, 136] width 135 height 30
click at [326, 285] on div "19" at bounding box center [321, 285] width 24 height 24
type input "[DATE]"
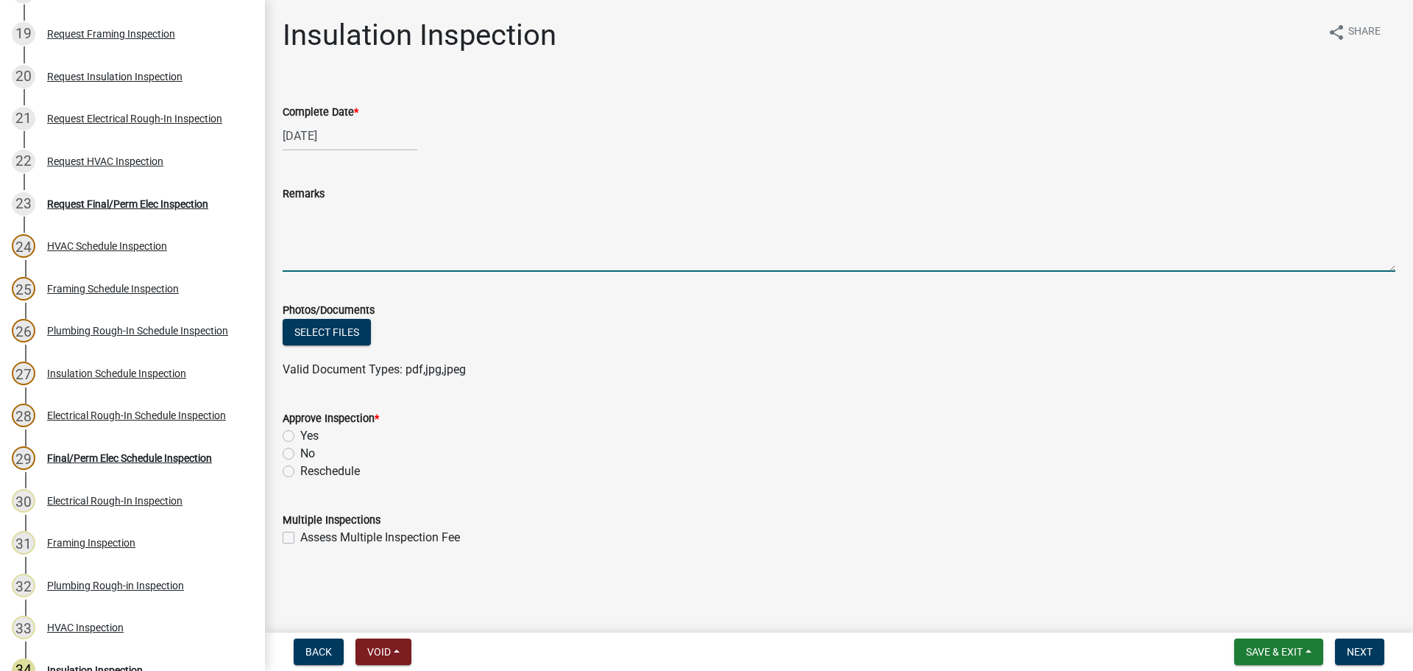
click at [343, 221] on textarea "Remarks" at bounding box center [839, 236] width 1113 height 69
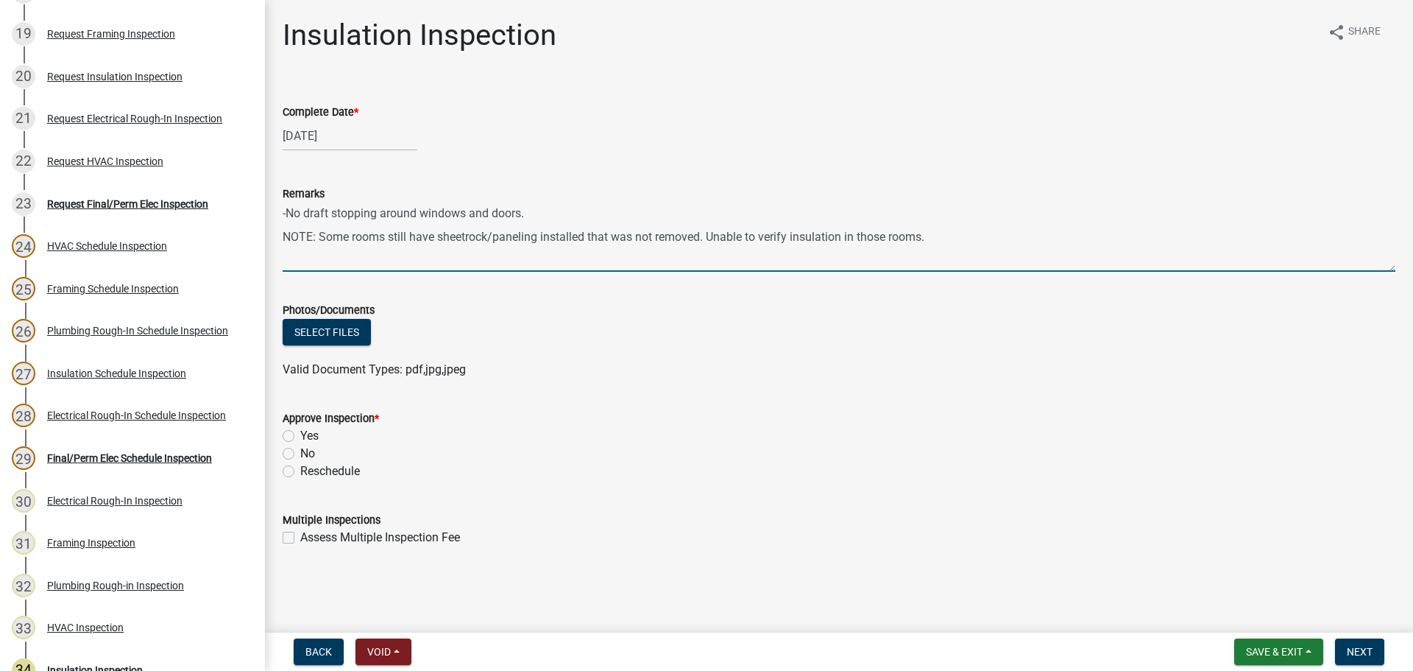
drag, startPoint x: 952, startPoint y: 241, endPoint x: 319, endPoint y: 249, distance: 632.4
click at [319, 249] on textarea "-No draft stopping around windows and doors. NOTE: Some rooms still have sheetr…" at bounding box center [839, 236] width 1113 height 69
type textarea "-No draft stopping around windows and doors. NOTE: Interior finish of walls to …"
click at [300, 456] on label "No" at bounding box center [307, 454] width 15 height 18
click at [300, 454] on input "No" at bounding box center [305, 450] width 10 height 10
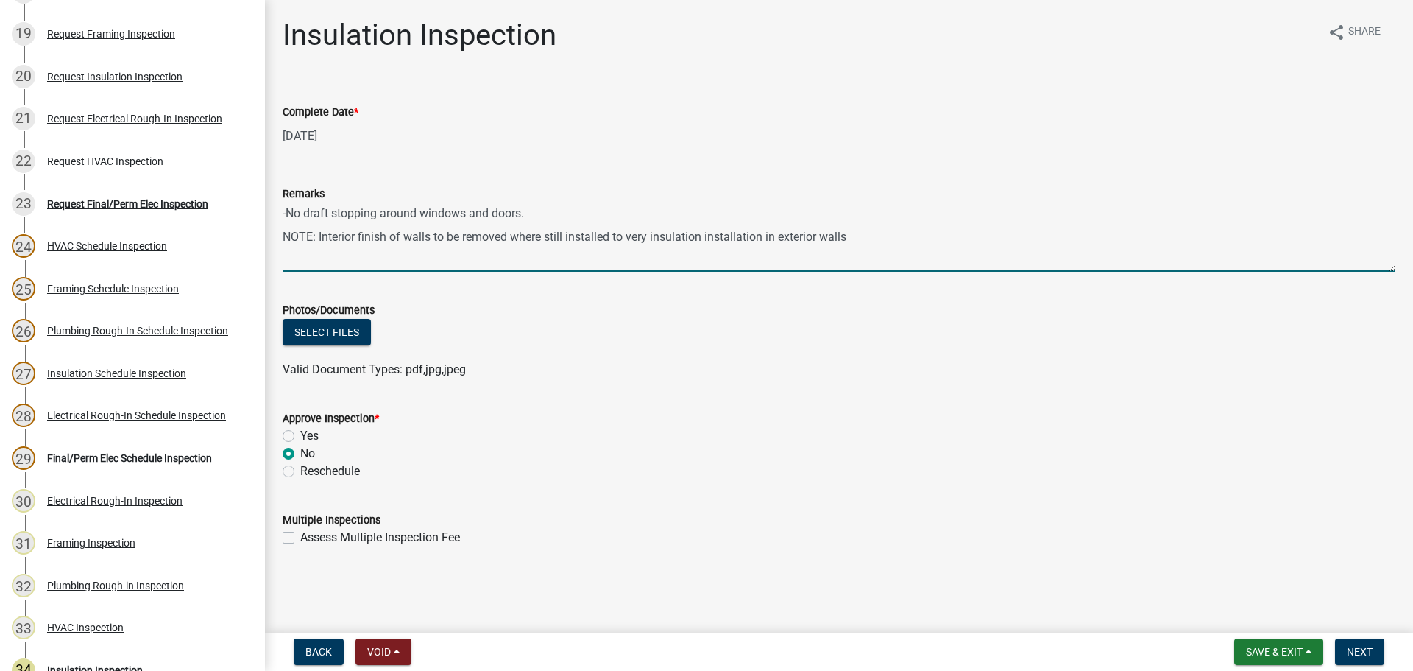
radio input "true"
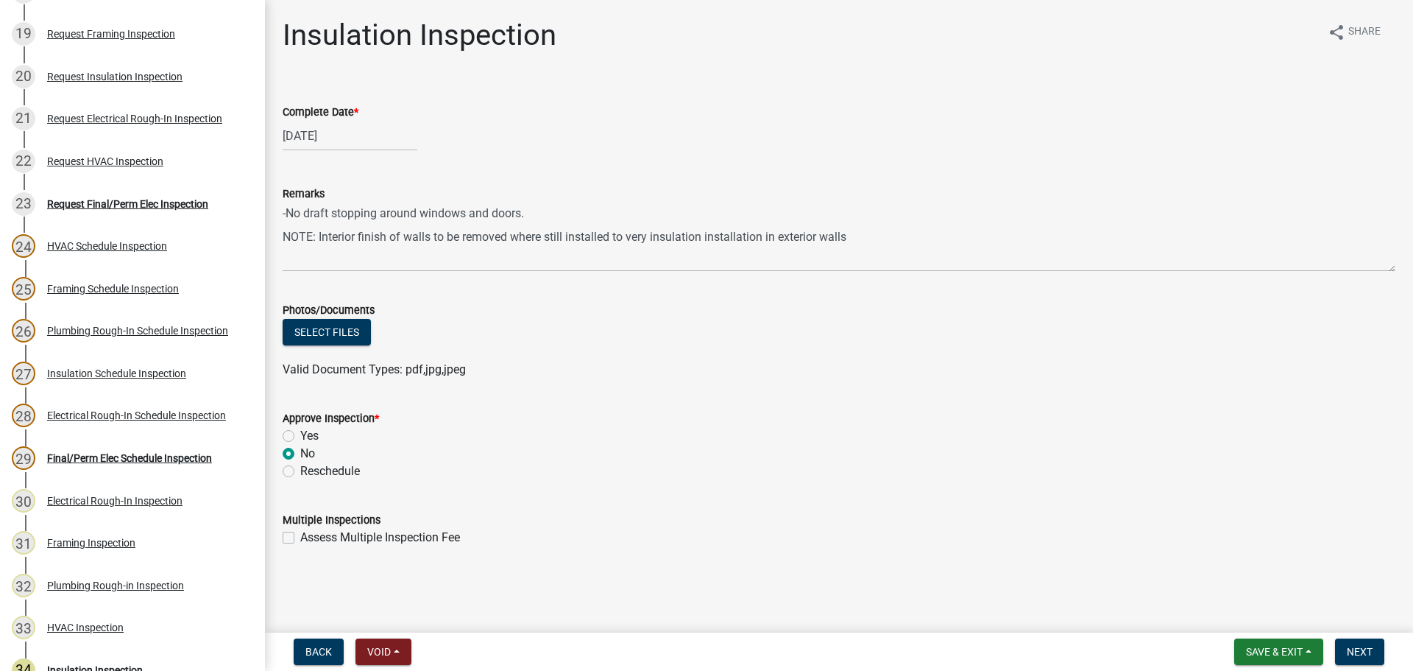
click at [300, 543] on label "Assess Multiple Inspection Fee" at bounding box center [380, 538] width 160 height 18
click at [300, 538] on input "Assess Multiple Inspection Fee" at bounding box center [305, 534] width 10 height 10
checkbox input "true"
click at [1279, 399] on form "Approve Inspection * Yes No Reschedule" at bounding box center [839, 436] width 1113 height 88
click at [1371, 657] on span "Next" at bounding box center [1360, 652] width 26 height 12
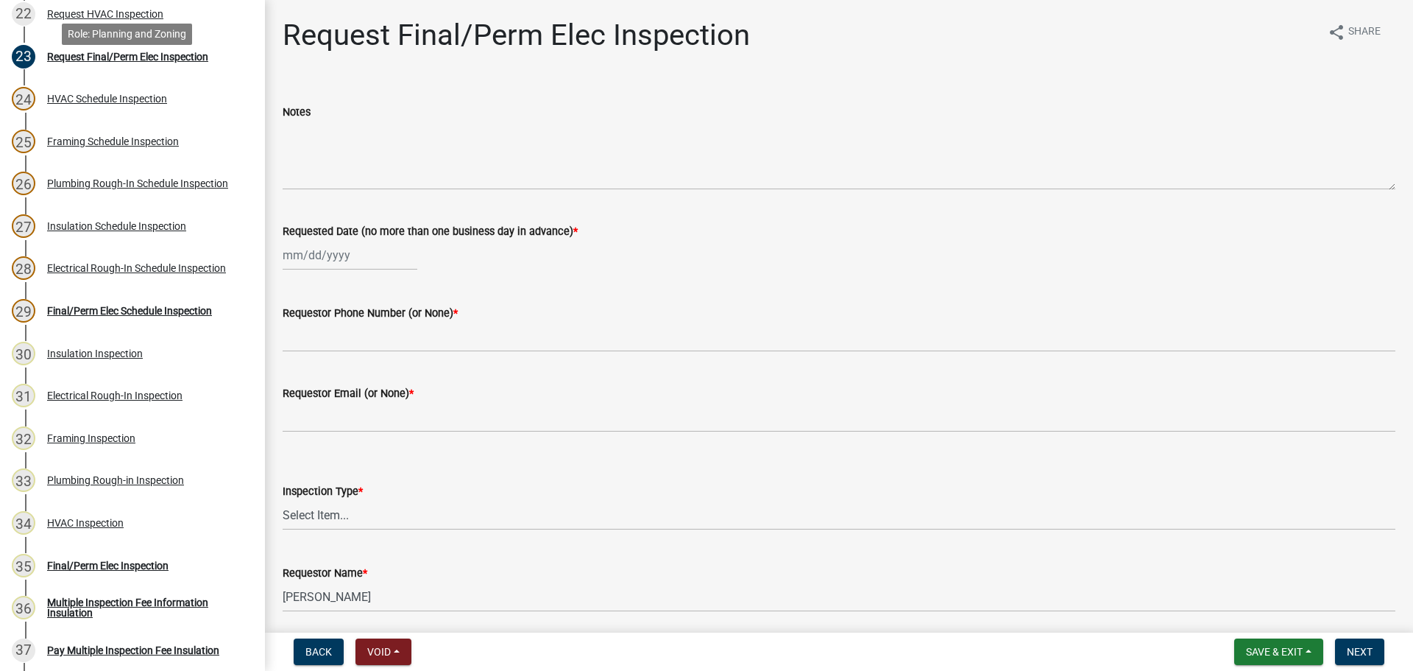
scroll to position [1281, 0]
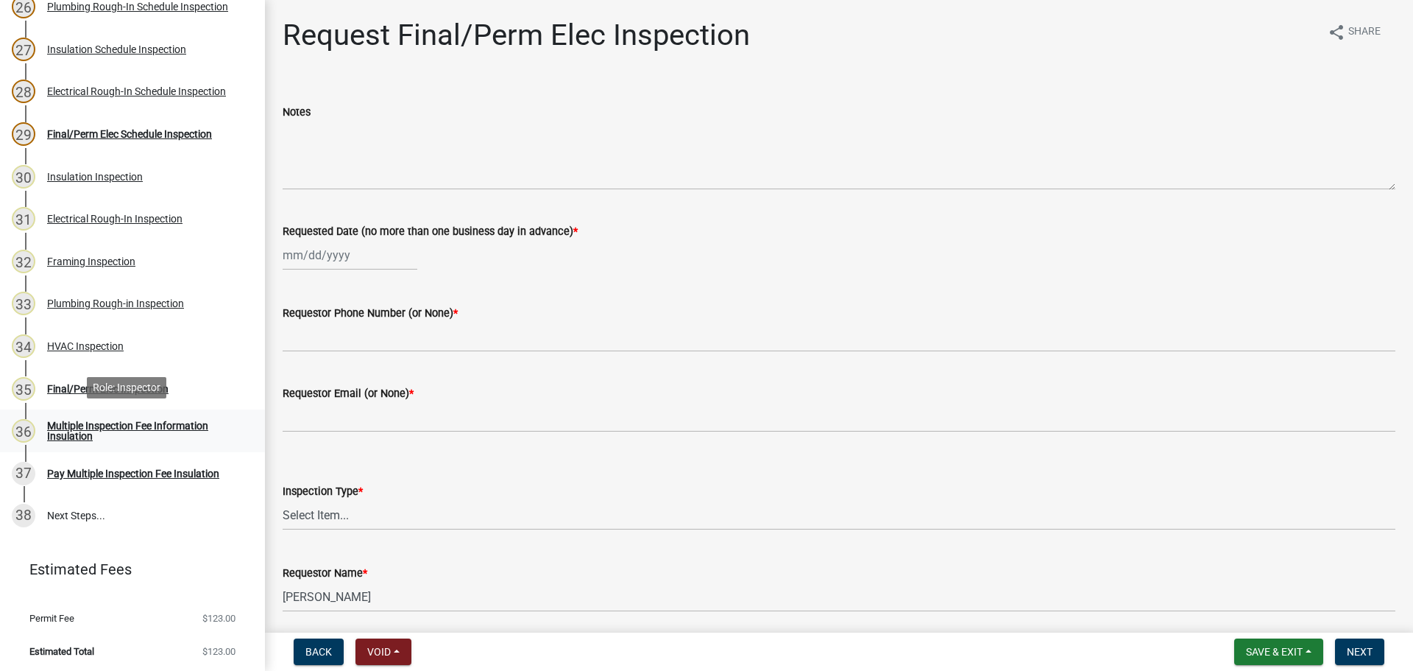
click at [158, 427] on div "Multiple Inspection Fee Information Insulation" at bounding box center [144, 430] width 194 height 21
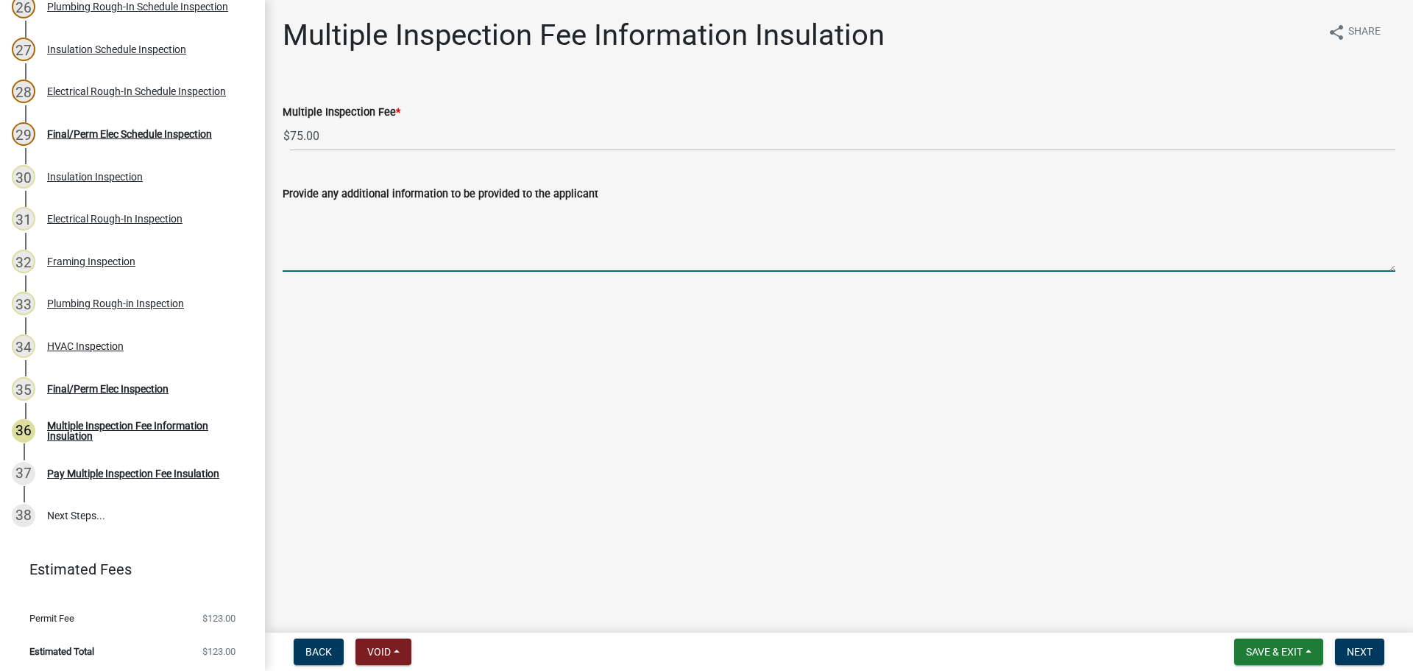
click at [368, 225] on textarea "Provide any additional information to be provided to the applicant" at bounding box center [839, 236] width 1113 height 69
type textarea "R"
click at [785, 391] on main "Multiple Inspection Fee Information Insulation share Share Multiple Inspection …" at bounding box center [839, 313] width 1148 height 626
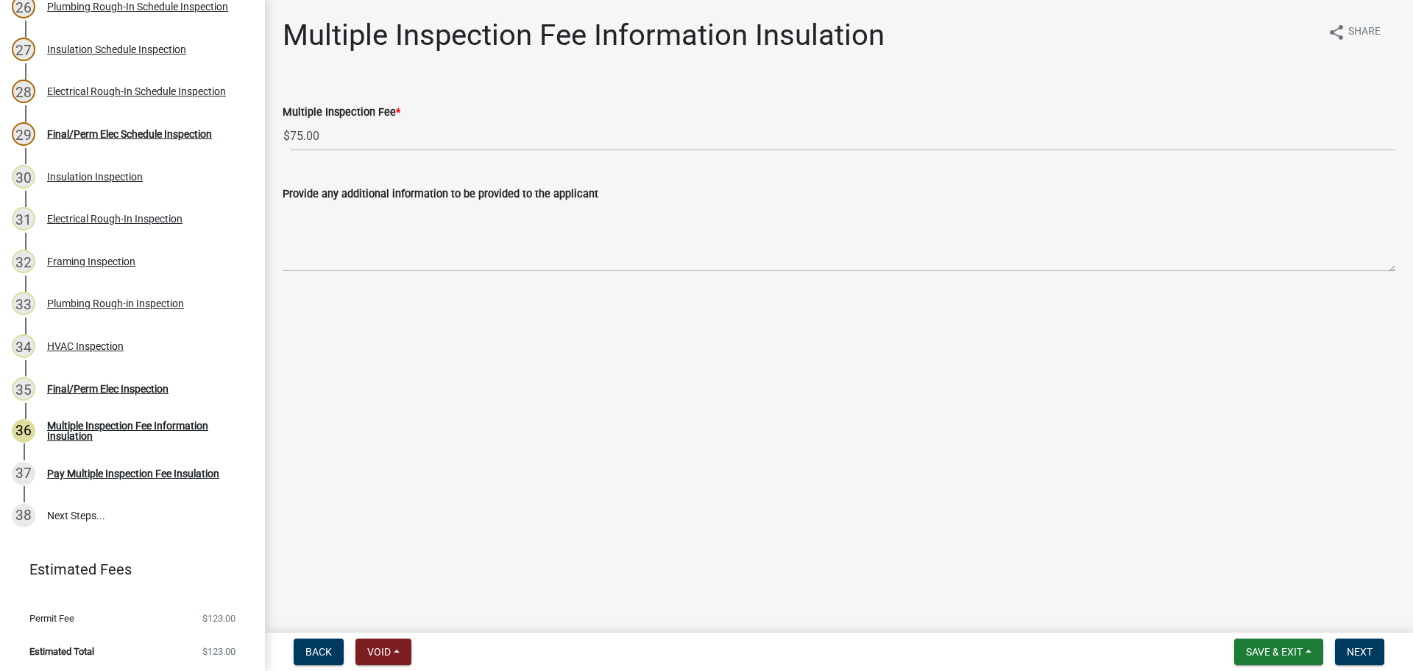
click at [1225, 441] on main "Multiple Inspection Fee Information Insulation share Share Multiple Inspection …" at bounding box center [839, 313] width 1148 height 626
click at [1355, 651] on span "Next" at bounding box center [1360, 652] width 26 height 12
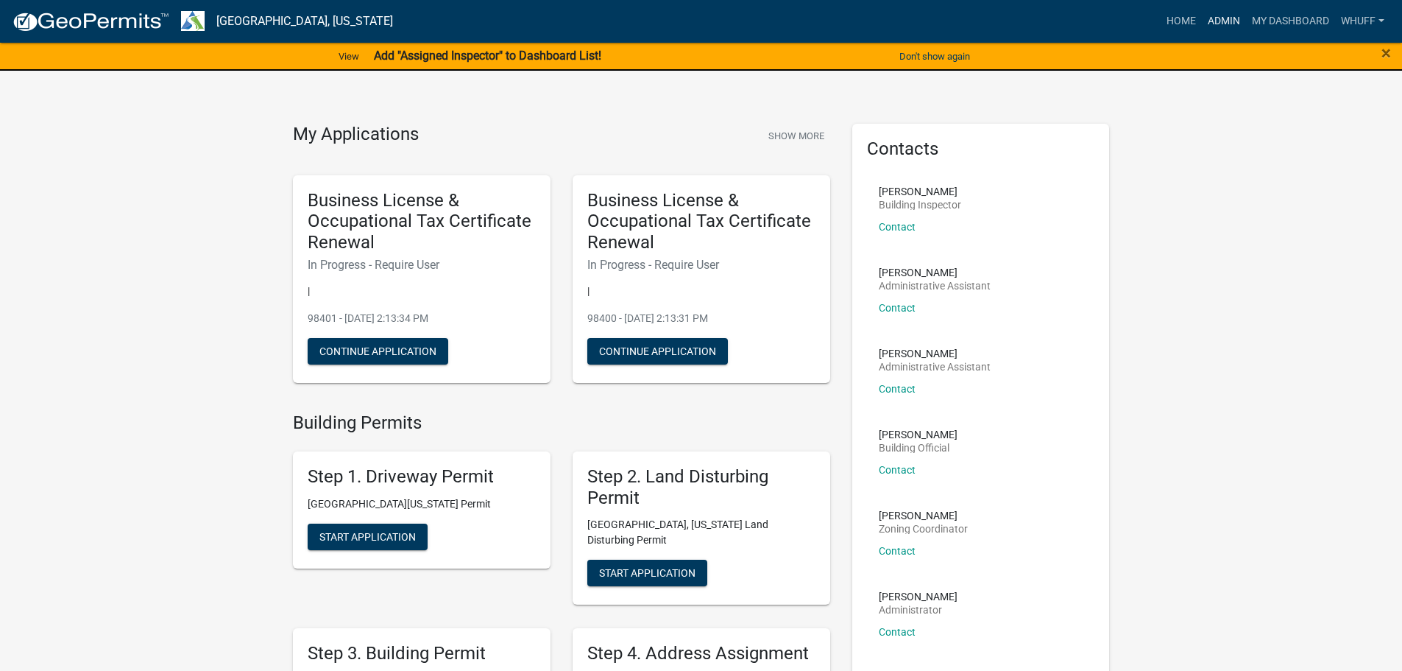
click at [1218, 18] on link "Admin" at bounding box center [1224, 21] width 44 height 28
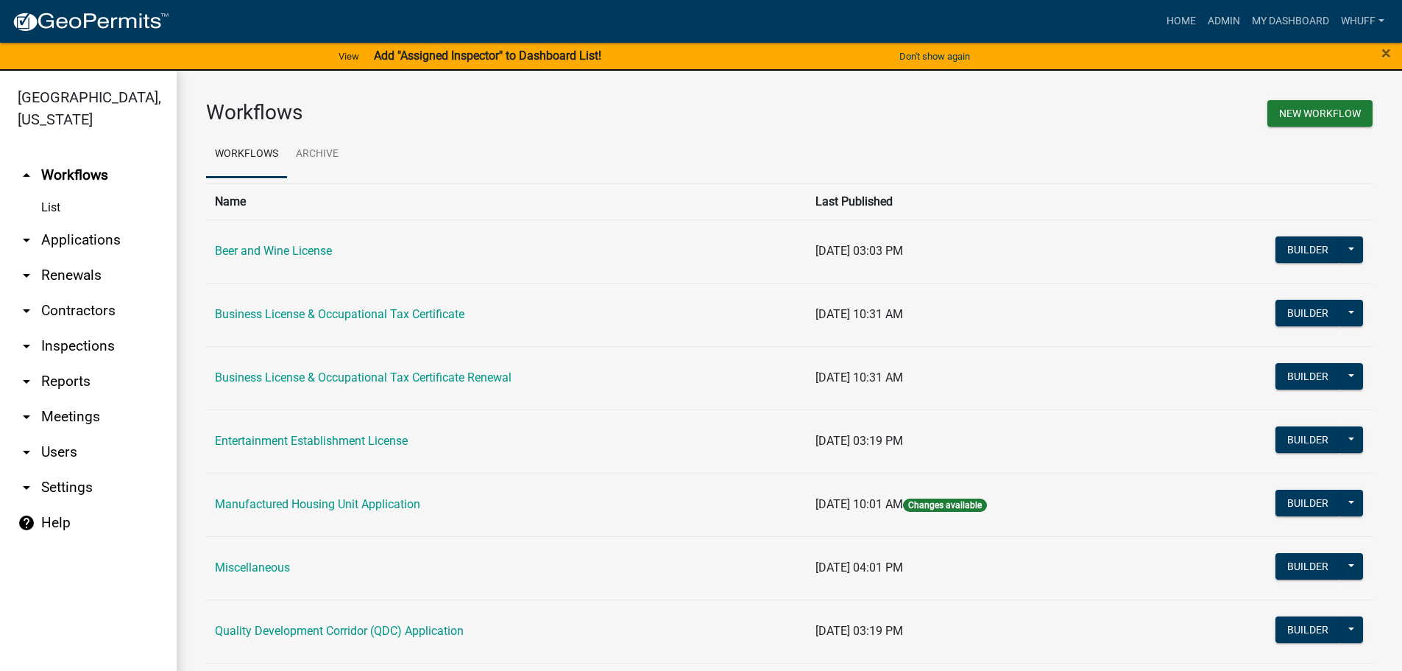
click at [77, 222] on link "arrow_drop_down Applications" at bounding box center [88, 239] width 177 height 35
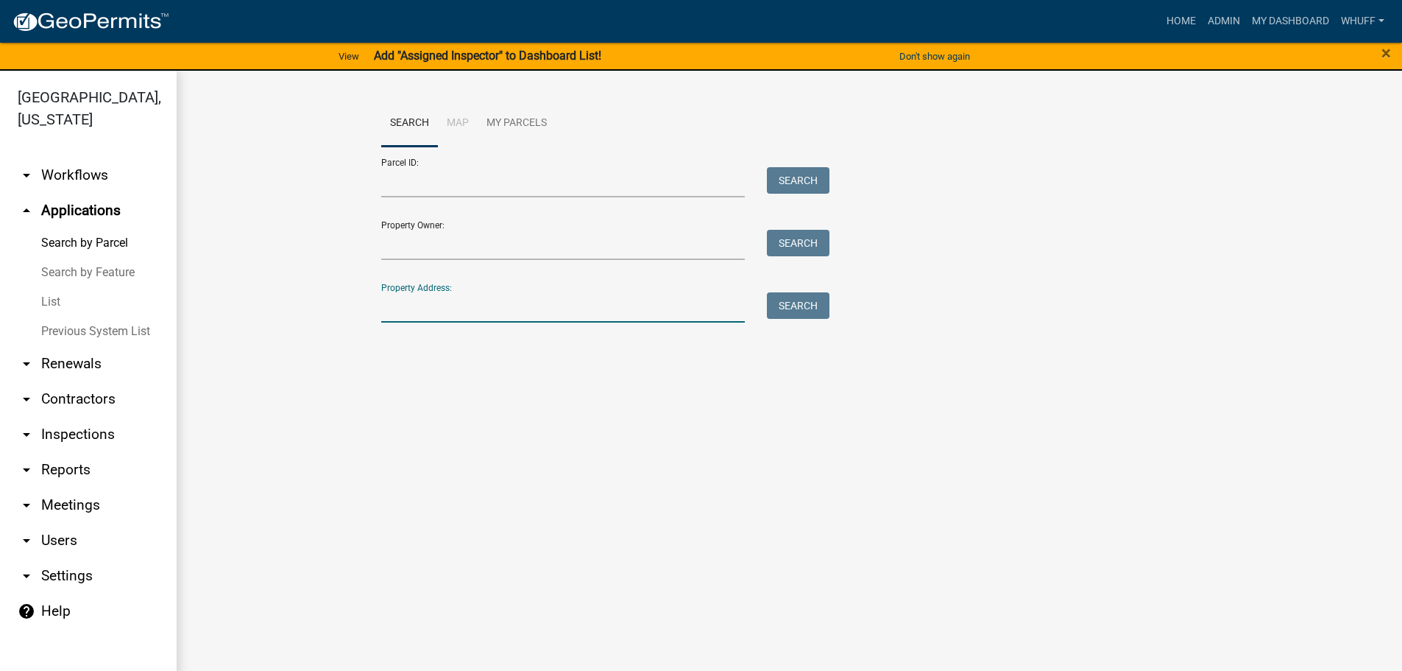
click at [686, 306] on input "Property Address:" at bounding box center [563, 307] width 364 height 30
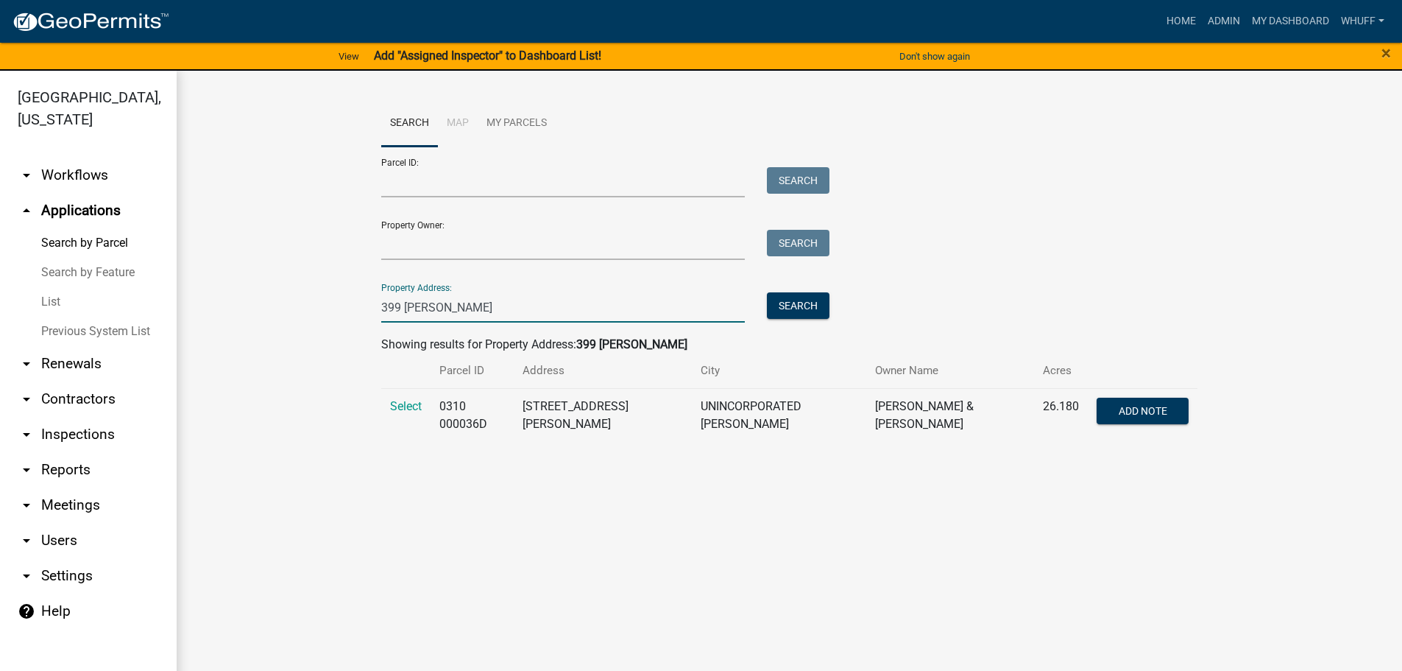
type input "399 Hardy"
click at [407, 414] on td "Select" at bounding box center [405, 415] width 49 height 54
click at [410, 403] on span "Select" at bounding box center [406, 406] width 32 height 14
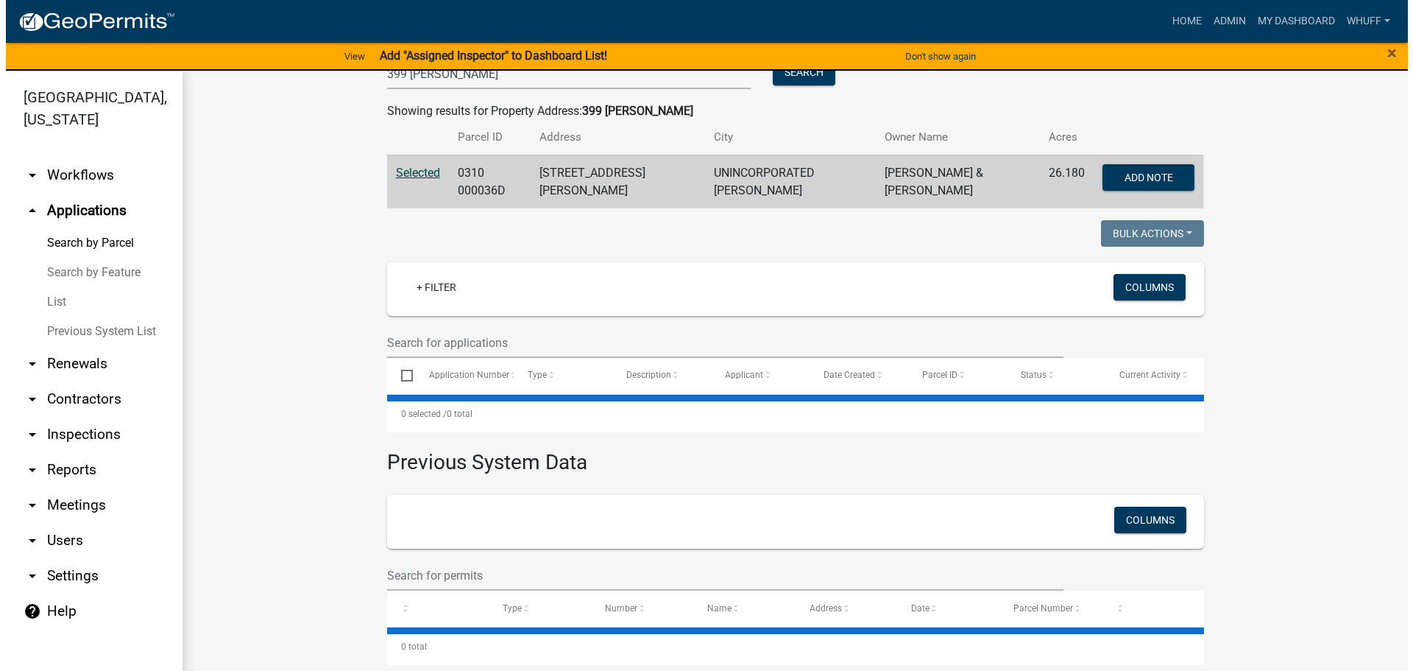
scroll to position [234, 0]
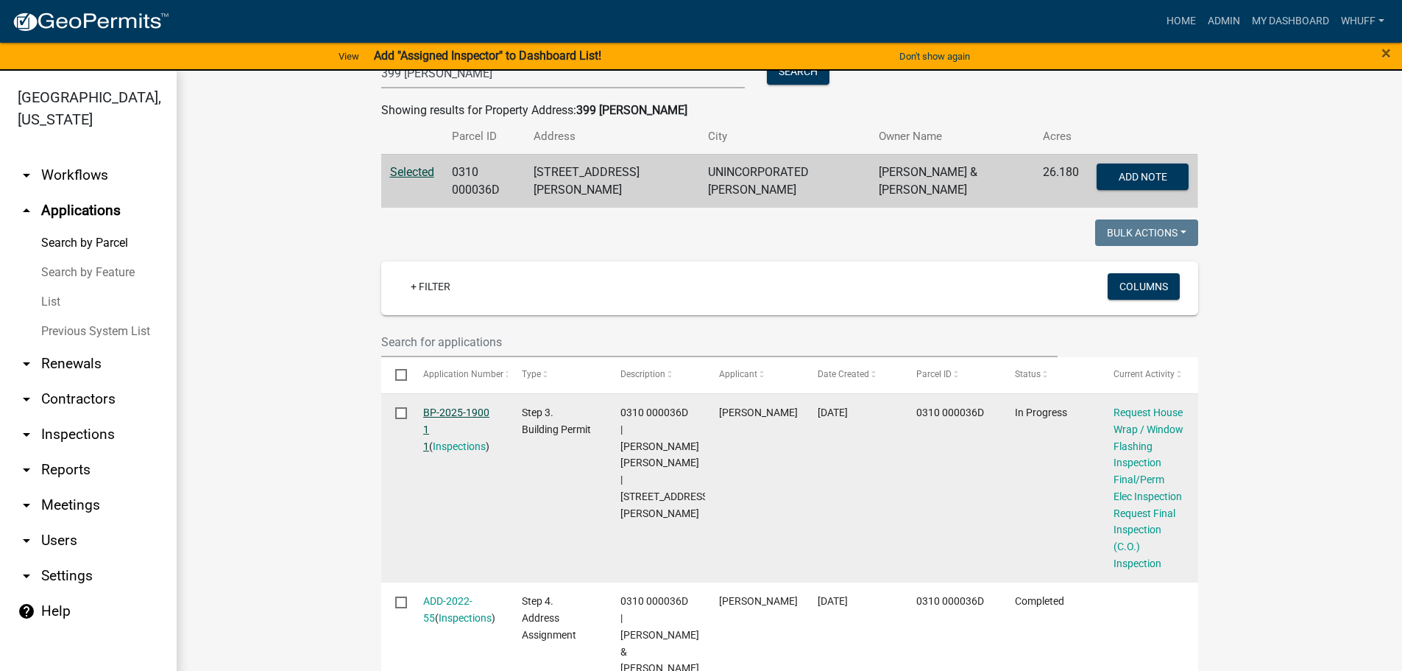
click at [447, 410] on link "BP-2025-1900 1 1" at bounding box center [456, 429] width 66 height 46
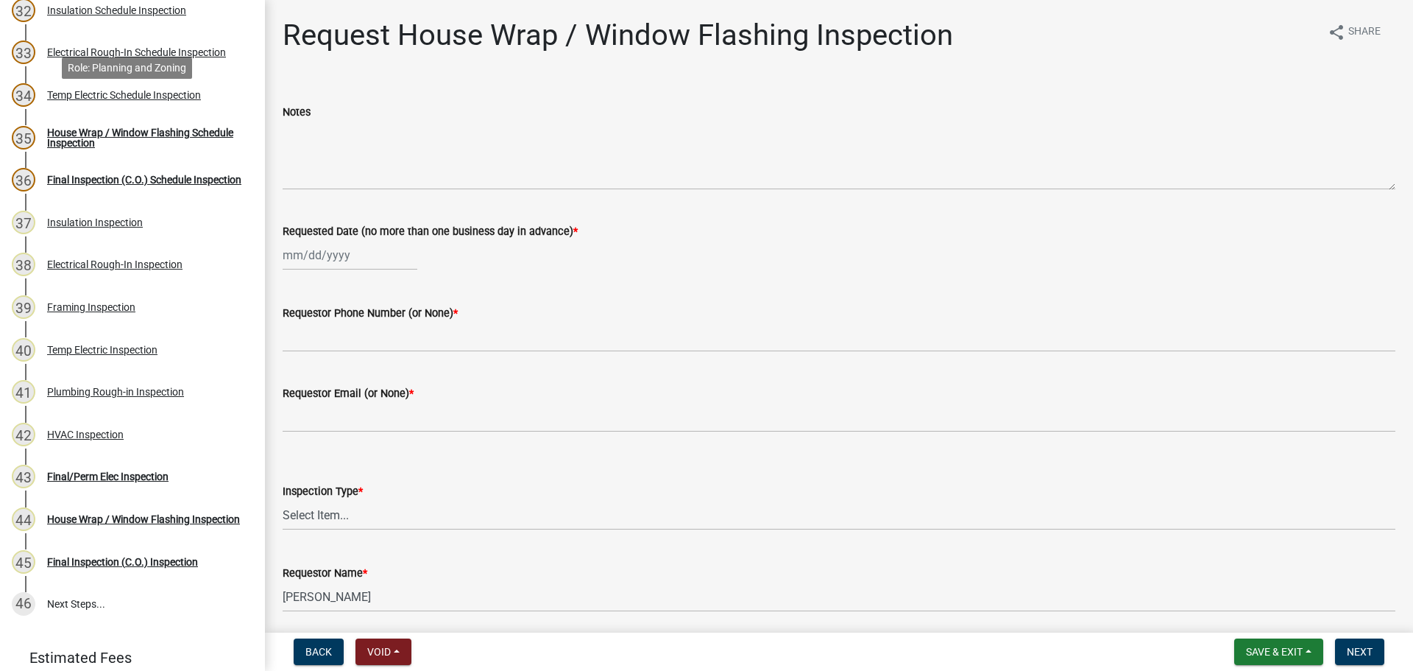
scroll to position [1546, 0]
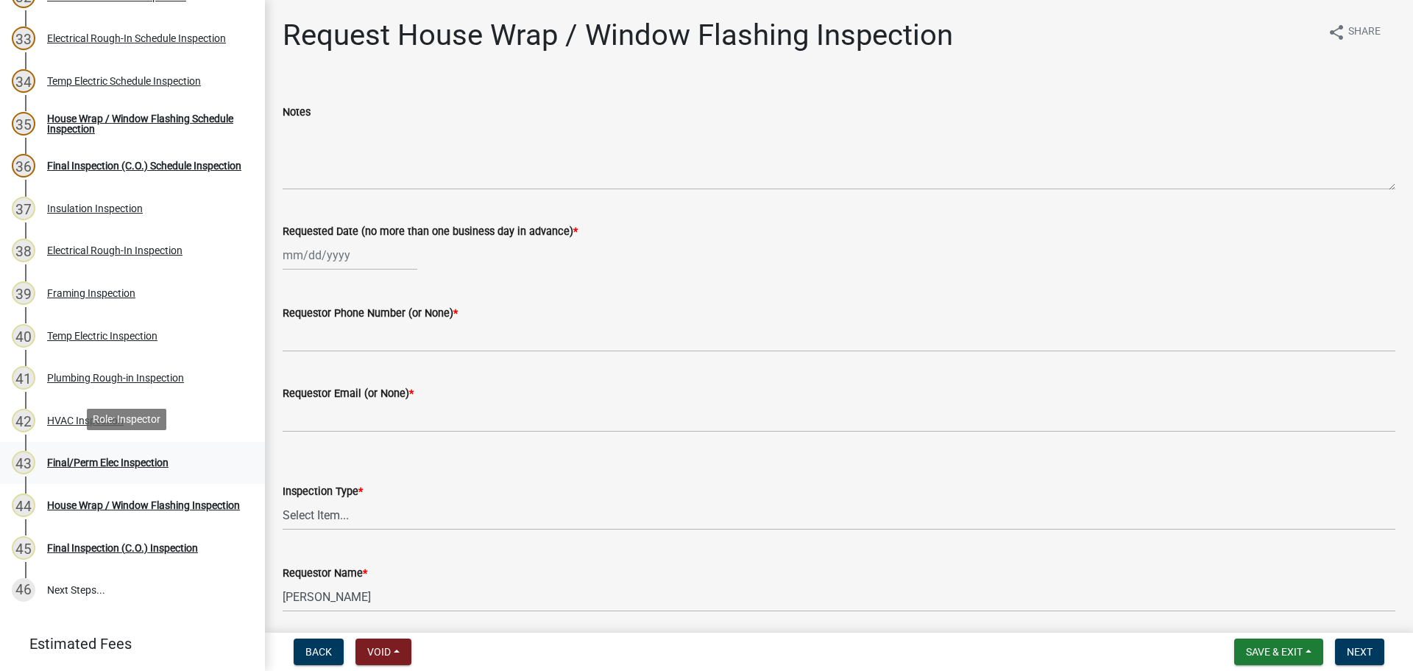
click at [125, 457] on div "Final/Perm Elec Inspection" at bounding box center [107, 462] width 121 height 10
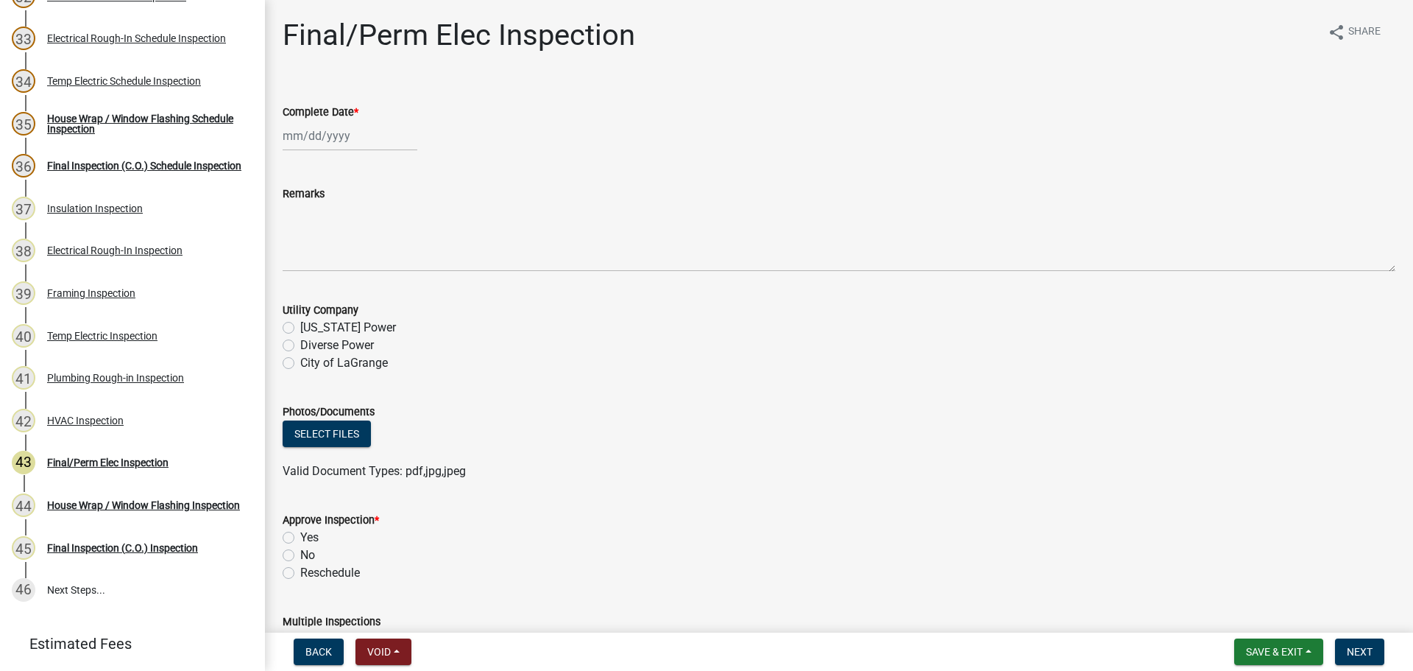
select select "8"
select select "2025"
click at [300, 140] on div "Jan Feb Mar Apr May Jun Jul Aug Sep Oct Nov Dec 1525 1526 1527 1528 1529 1530 1…" at bounding box center [350, 136] width 135 height 30
click at [326, 272] on div "12" at bounding box center [321, 262] width 24 height 24
type input "08/12/2025"
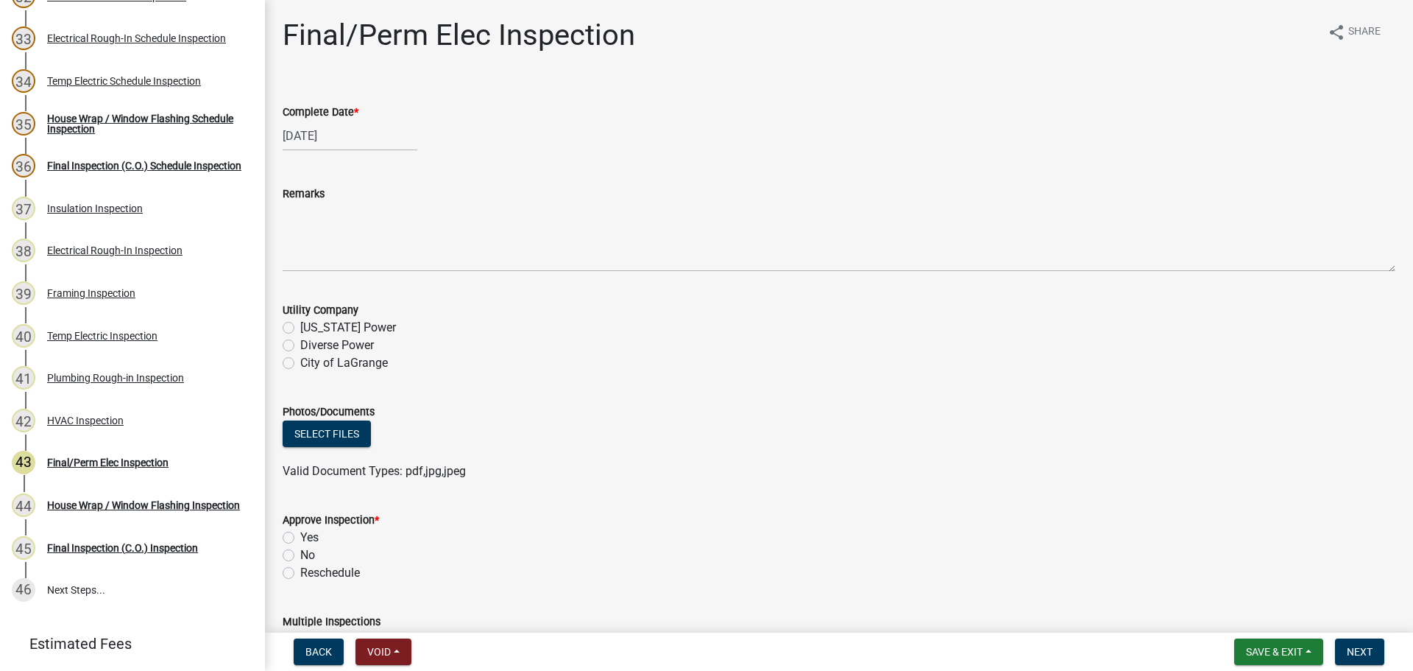
click at [350, 347] on label "Diverse Power" at bounding box center [337, 345] width 74 height 18
click at [310, 346] on input "Diverse Power" at bounding box center [305, 341] width 10 height 10
radio input "true"
click at [305, 537] on label "Yes" at bounding box center [309, 538] width 18 height 18
click at [305, 537] on input "Yes" at bounding box center [305, 534] width 10 height 10
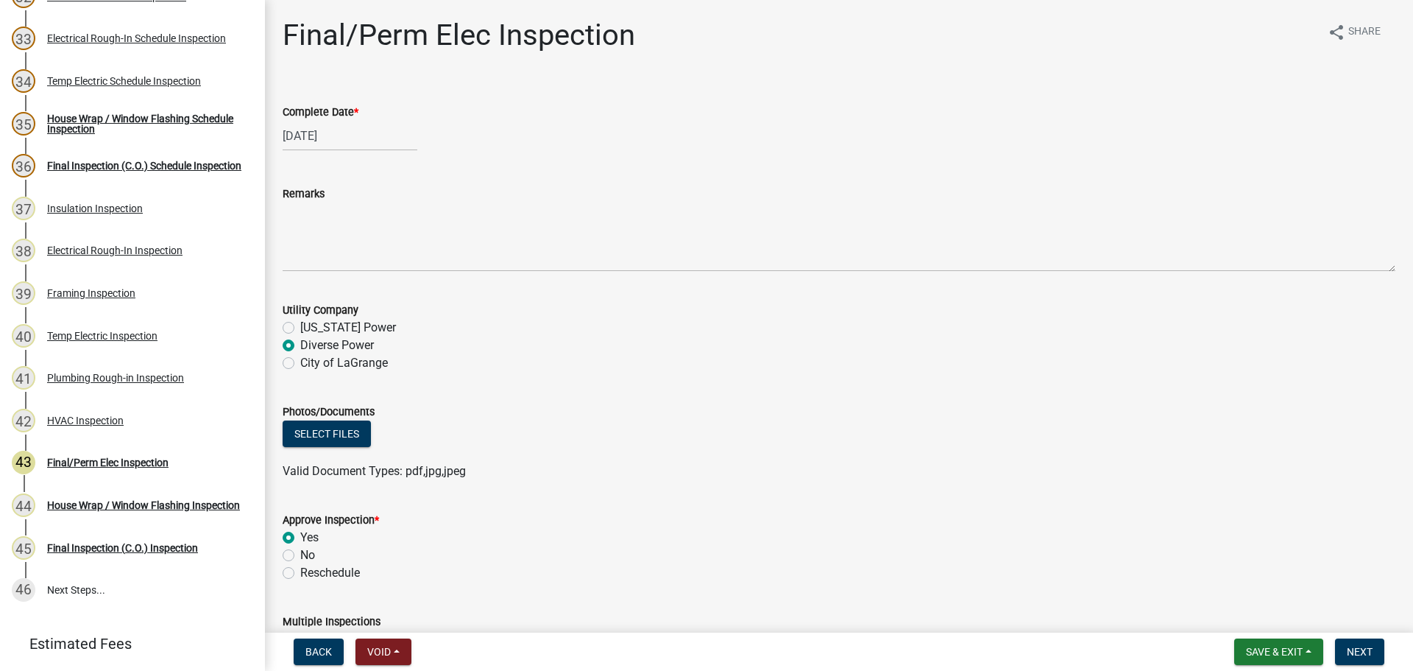
radio input "true"
drag, startPoint x: 741, startPoint y: 495, endPoint x: 976, endPoint y: 473, distance: 235.9
click at [755, 495] on form "Approve Inspection * Yes No Reschedule" at bounding box center [839, 537] width 1113 height 88
click at [1186, 432] on div "Select files" at bounding box center [839, 435] width 1113 height 30
click at [1377, 648] on button "Next" at bounding box center [1359, 651] width 49 height 27
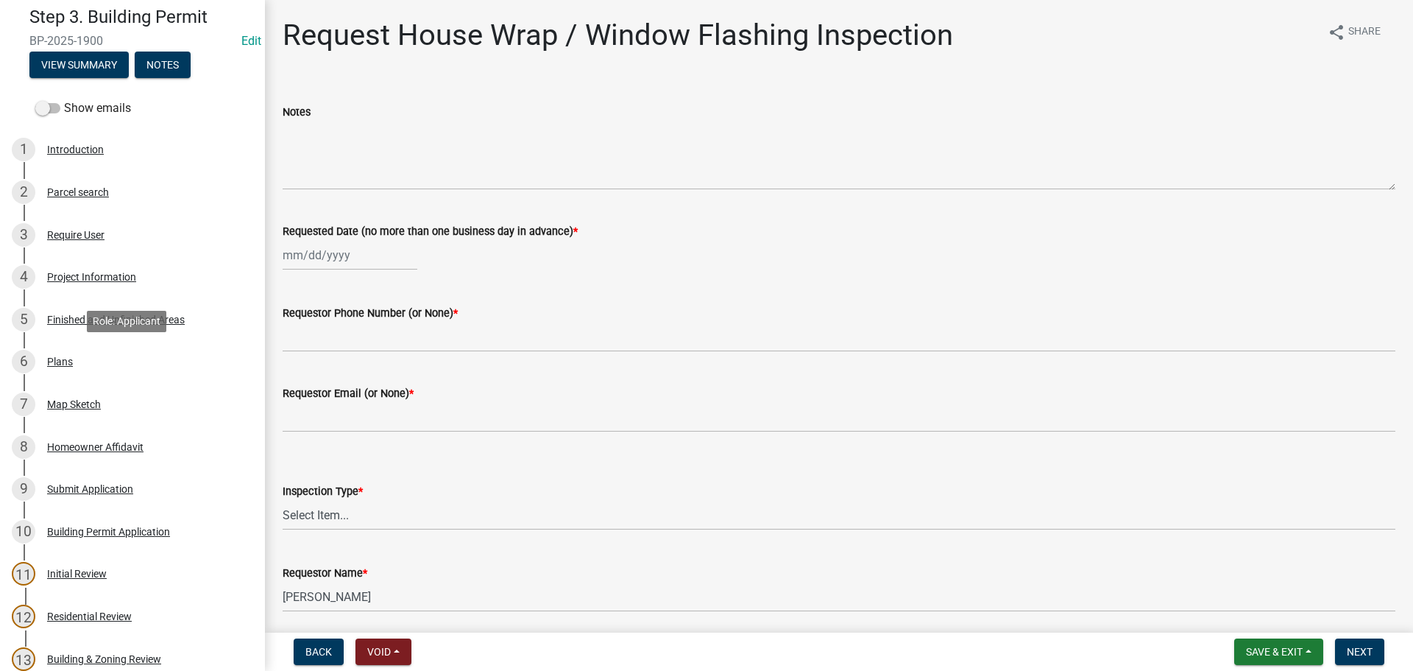
scroll to position [0, 0]
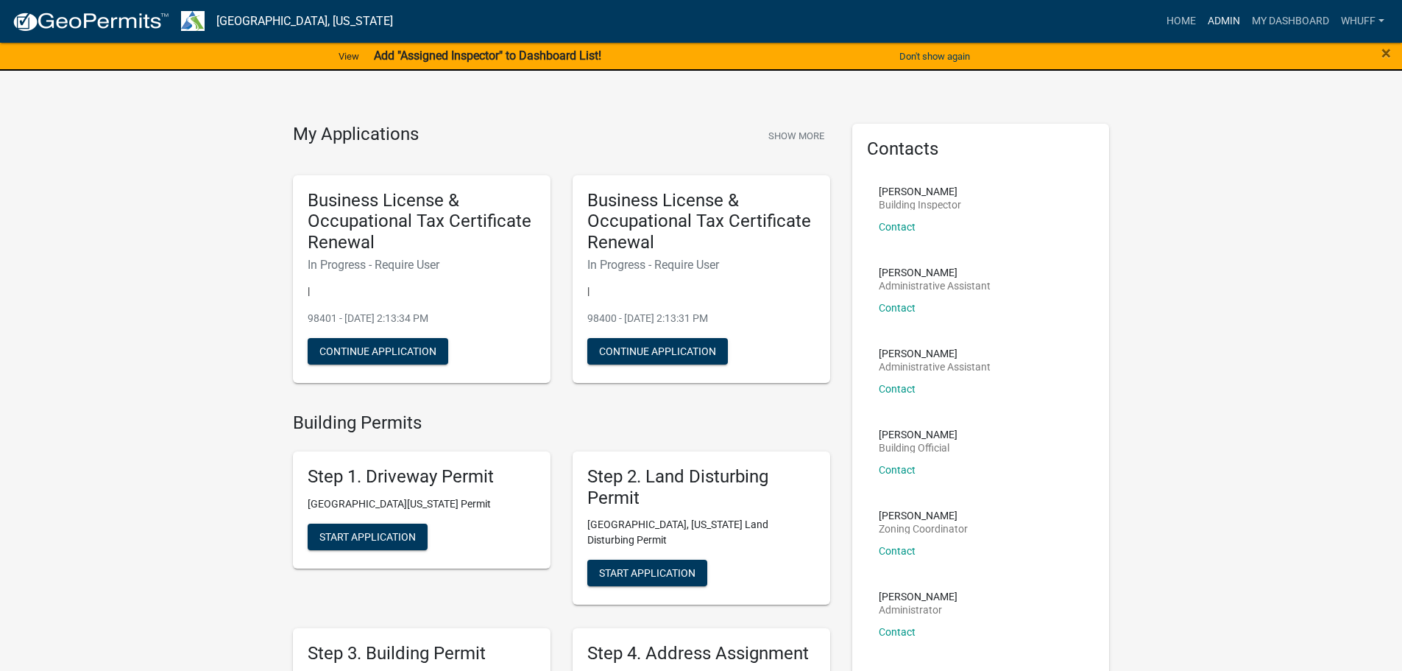
click at [1213, 17] on link "Admin" at bounding box center [1224, 21] width 44 height 28
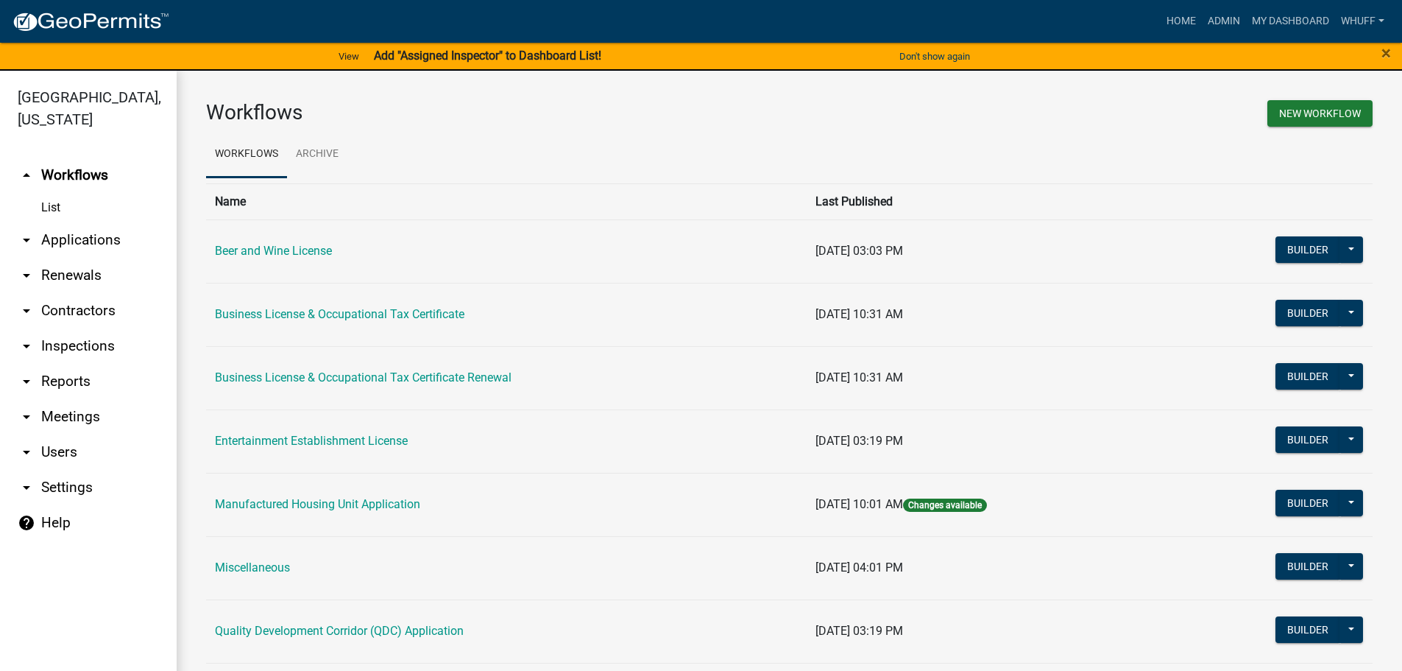
click at [67, 222] on link "arrow_drop_down Applications" at bounding box center [88, 239] width 177 height 35
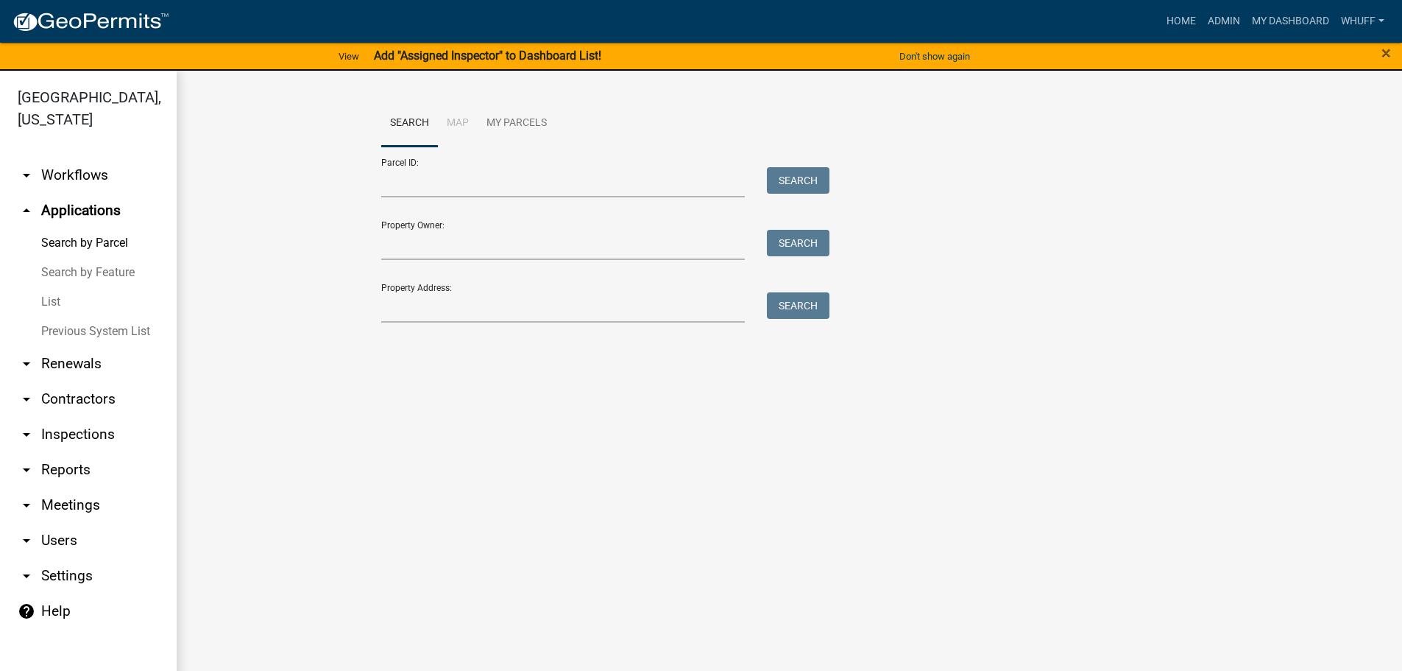
click at [476, 323] on div "Search Map My Parcels Parcel ID: Search Property Owner: Search Property Address…" at bounding box center [789, 218] width 839 height 236
click at [473, 317] on input "Property Address:" at bounding box center [563, 307] width 364 height 30
type input "103 [PERSON_NAME]"
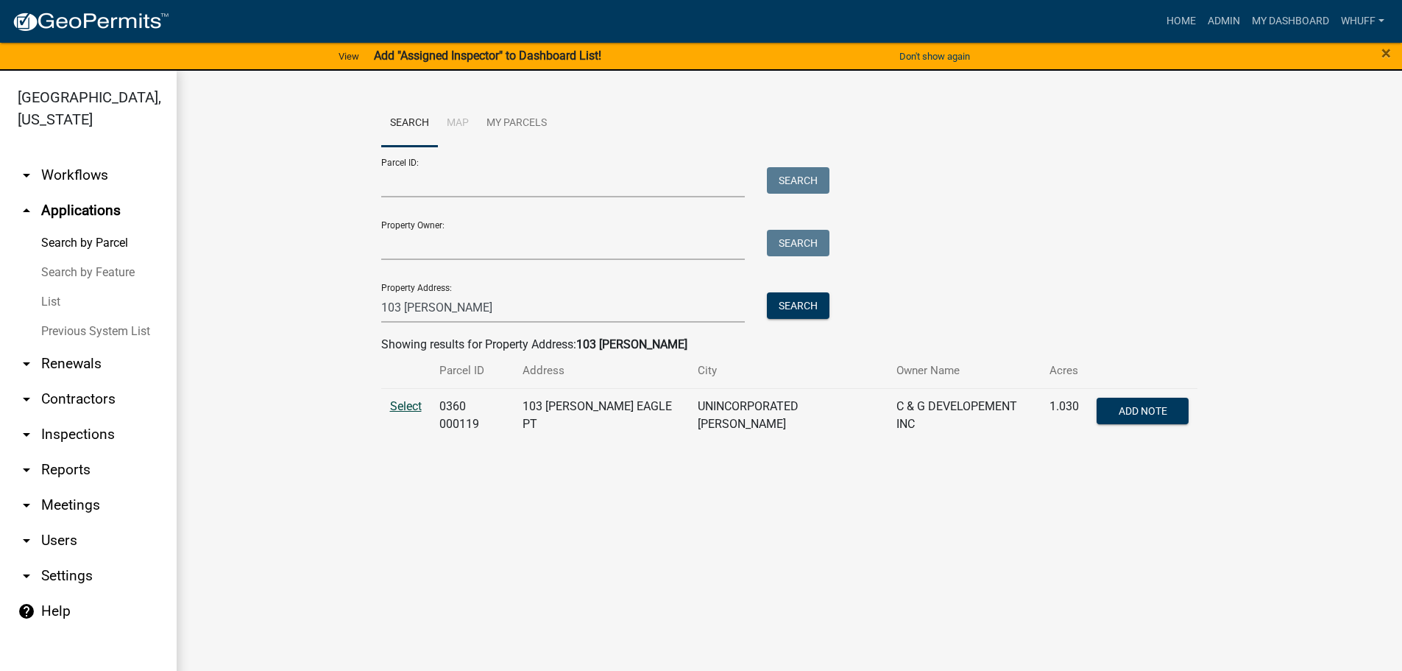
click at [403, 406] on span "Select" at bounding box center [406, 406] width 32 height 14
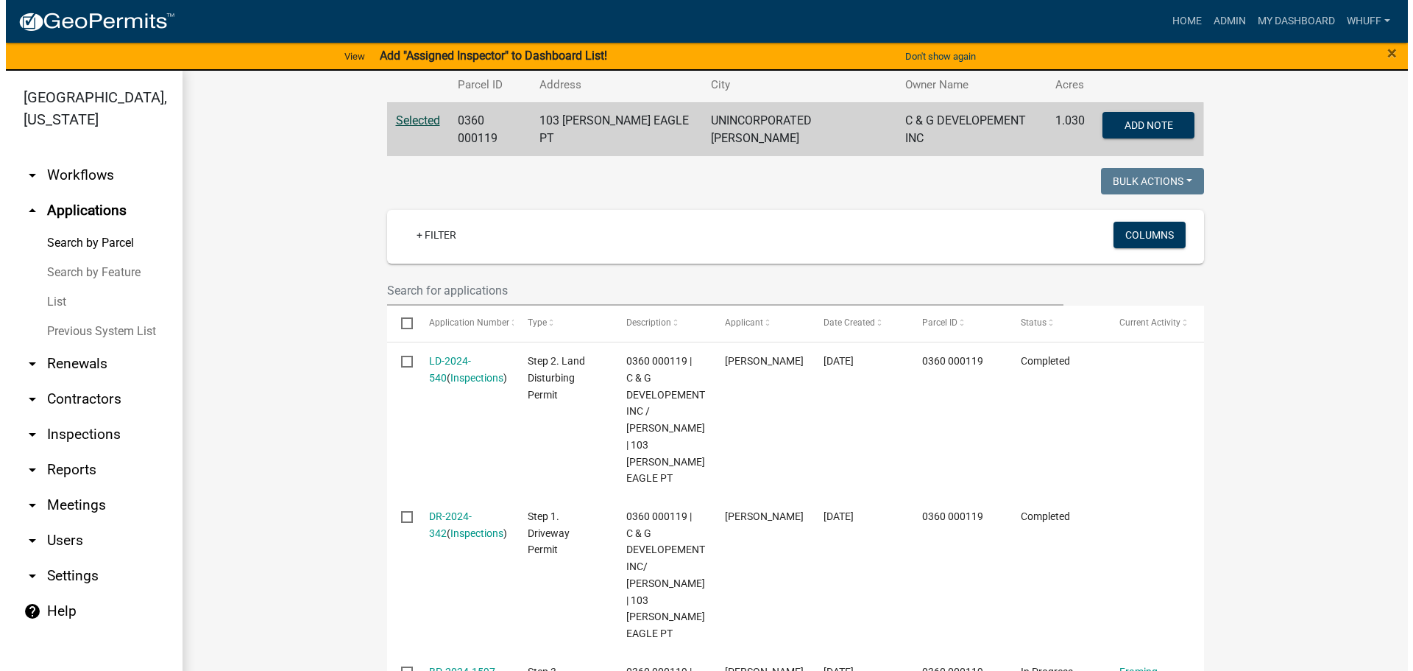
scroll to position [294, 0]
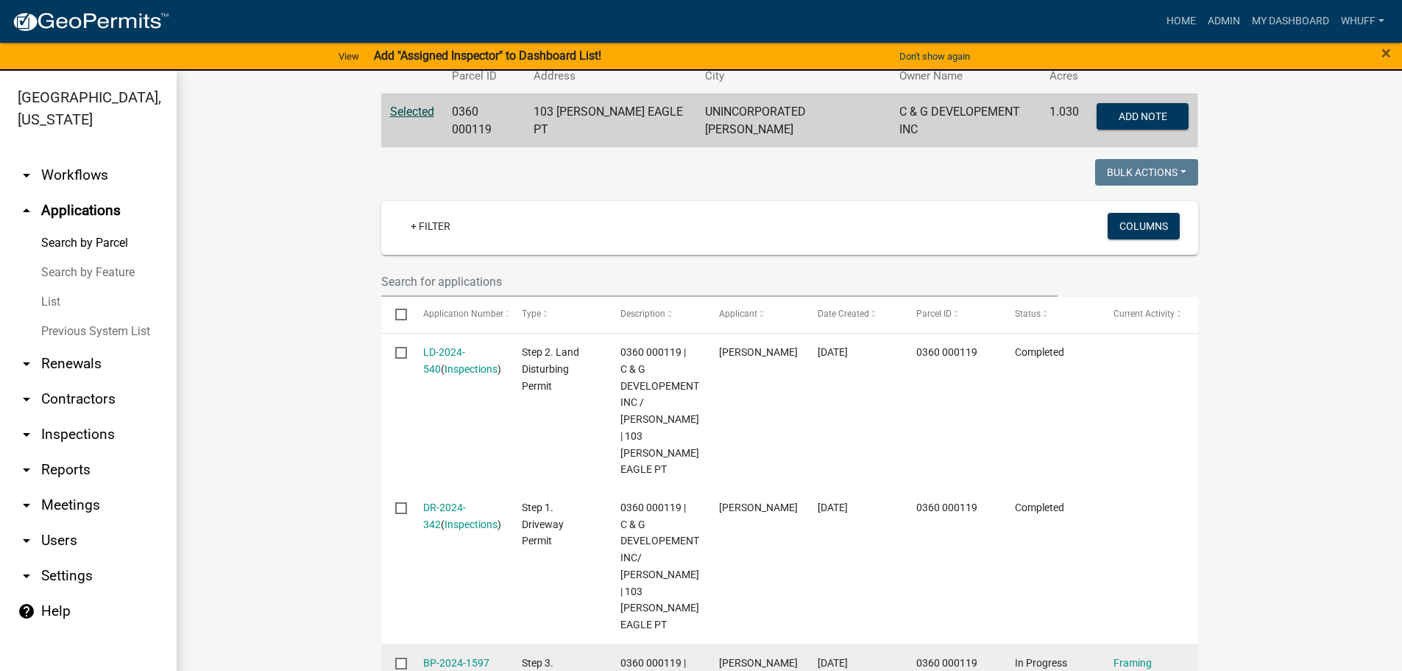
click at [449, 657] on link "BP-2024-1597 1 1" at bounding box center [456, 680] width 66 height 46
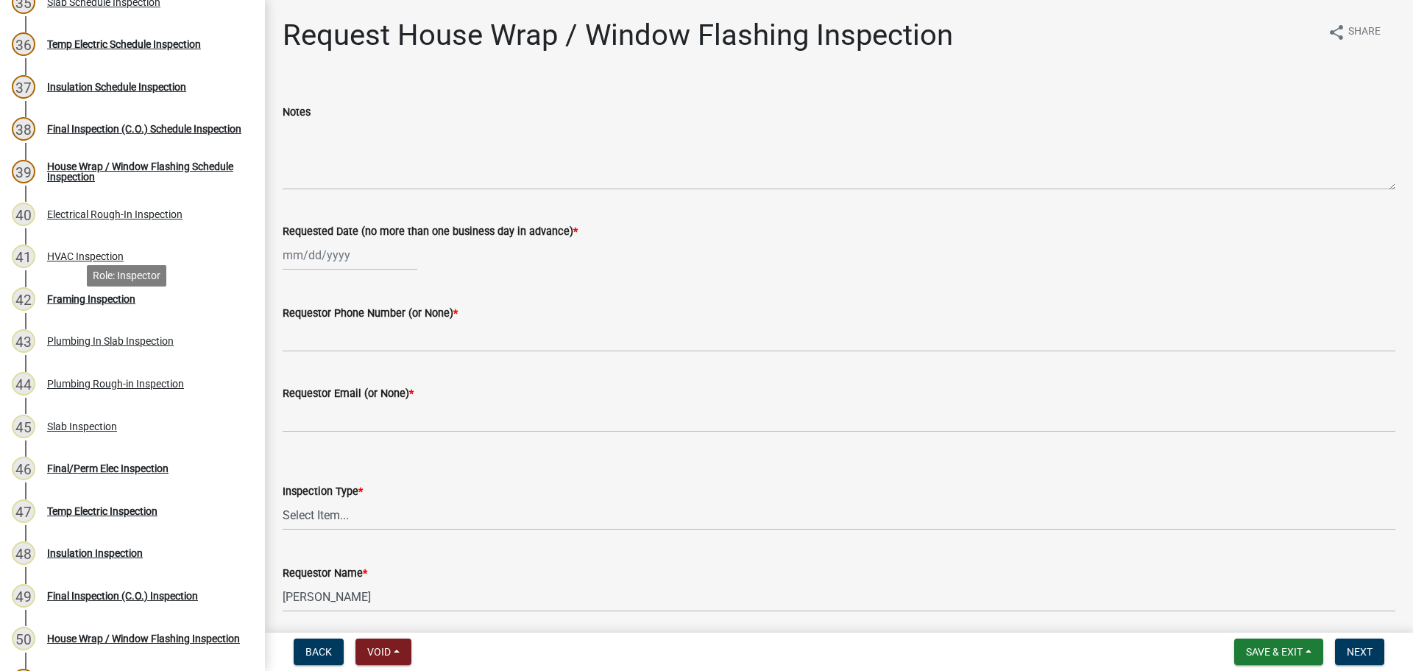
scroll to position [1693, 0]
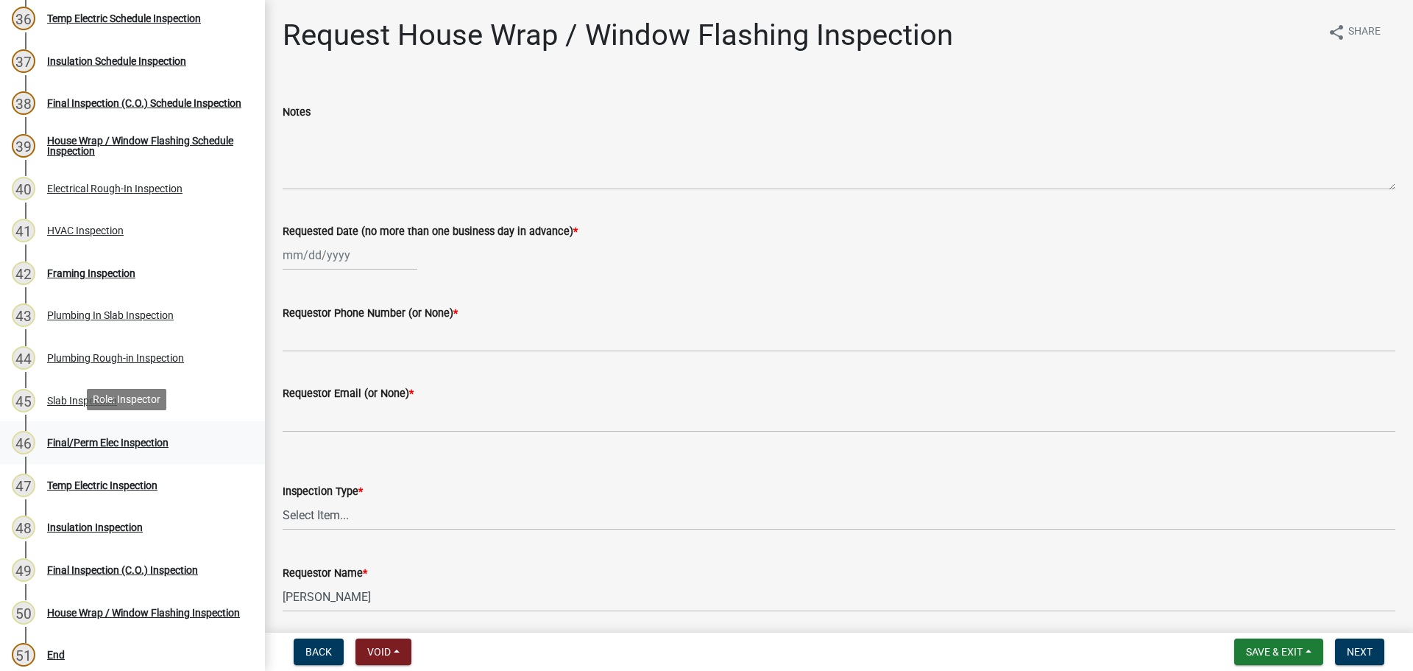
click at [132, 441] on div "Final/Perm Elec Inspection" at bounding box center [107, 442] width 121 height 10
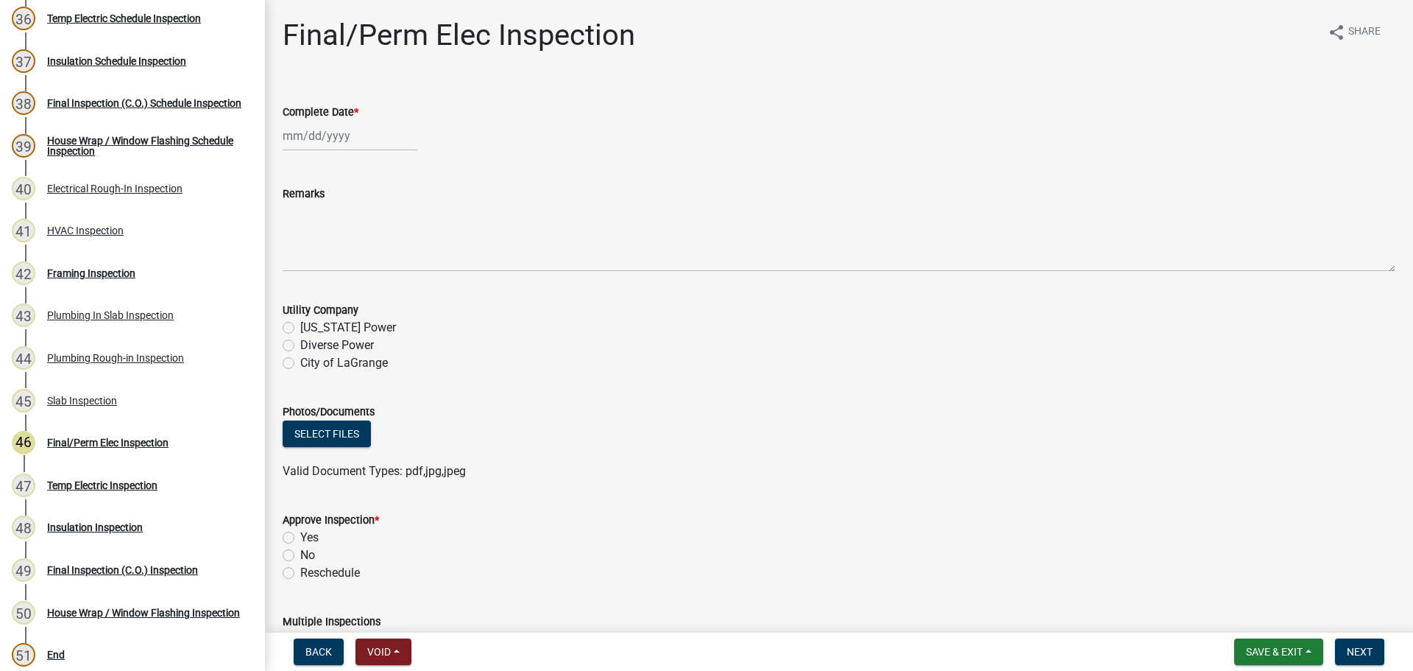
select select "8"
select select "2025"
click at [325, 132] on div "[PERSON_NAME] Feb Mar Apr [PERSON_NAME][DATE] Oct Nov [DATE] 1526 1527 1528 152…" at bounding box center [350, 136] width 135 height 30
click at [316, 283] on div "19" at bounding box center [321, 285] width 24 height 24
type input "[DATE]"
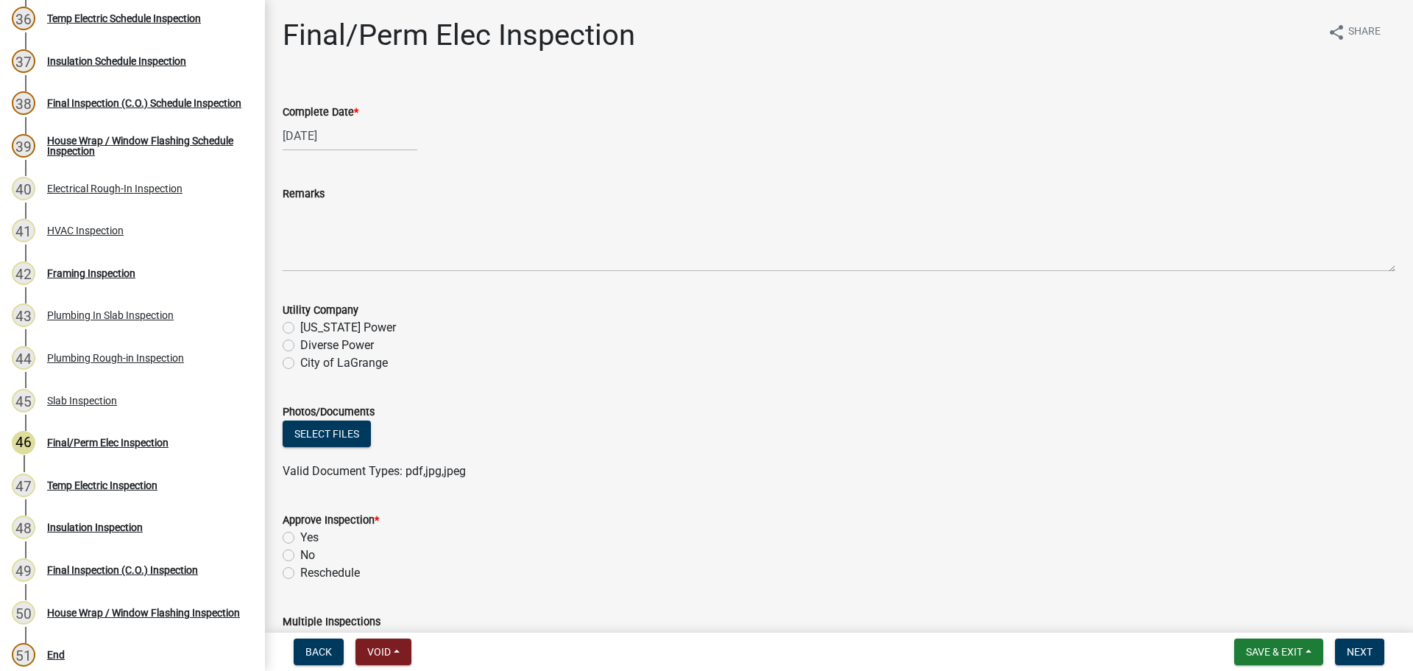
click at [346, 345] on label "Diverse Power" at bounding box center [337, 345] width 74 height 18
click at [310, 345] on input "Diverse Power" at bounding box center [305, 341] width 10 height 10
radio input "true"
click at [306, 539] on label "Yes" at bounding box center [309, 538] width 18 height 18
click at [306, 538] on input "Yes" at bounding box center [305, 534] width 10 height 10
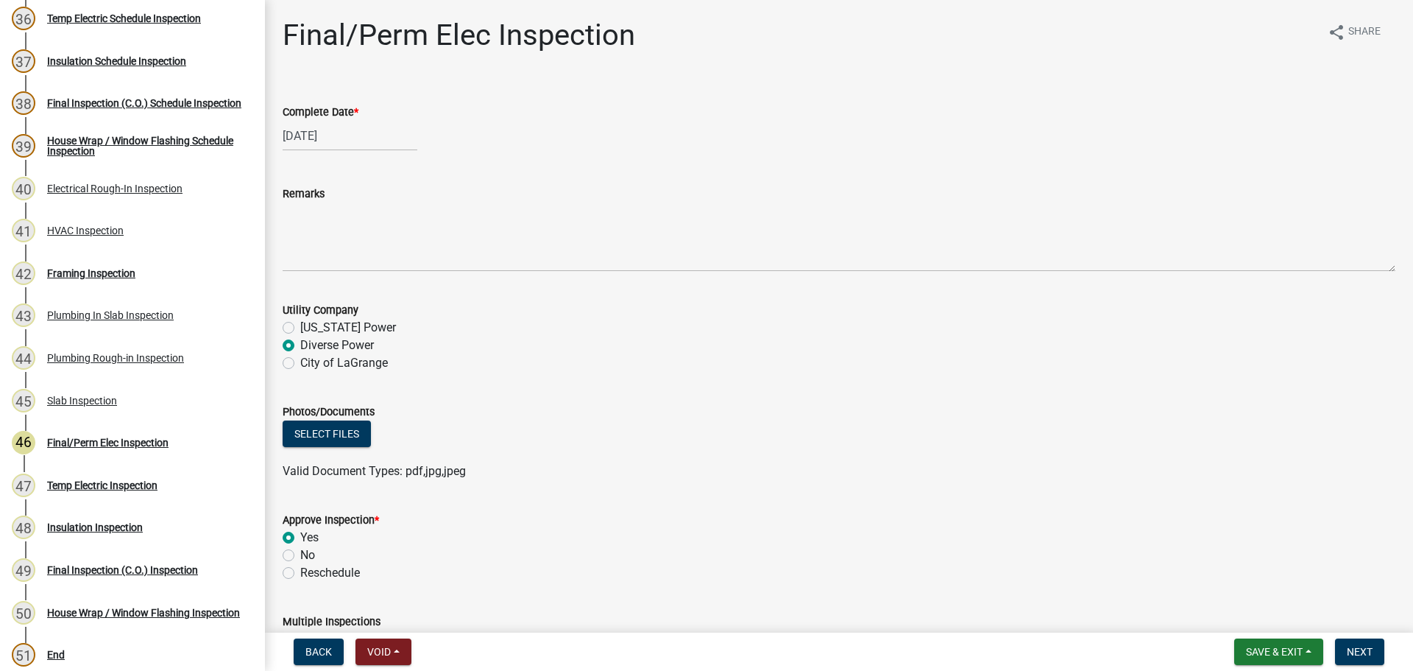
radio input "true"
drag, startPoint x: 861, startPoint y: 492, endPoint x: 888, endPoint y: 482, distance: 28.2
click at [869, 487] on wm-data-entity-input "Photos/Documents Select files Valid Document Types: pdf,jpg,jpeg" at bounding box center [839, 439] width 1113 height 108
click at [1135, 408] on div "Photos/Documents" at bounding box center [839, 412] width 1113 height 18
click at [1346, 640] on button "Next" at bounding box center [1359, 651] width 49 height 27
